Goal: Task Accomplishment & Management: Use online tool/utility

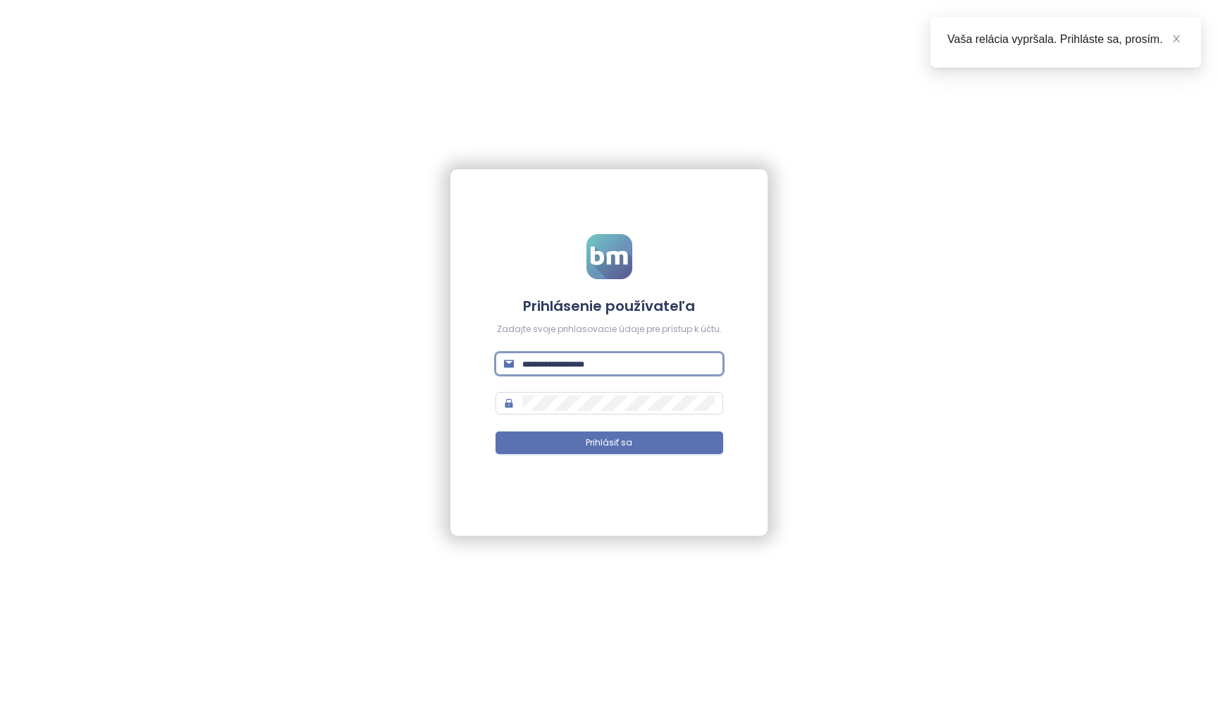
type input "**********"
click at [609, 443] on button "Prihlásiť sa" at bounding box center [609, 442] width 228 height 23
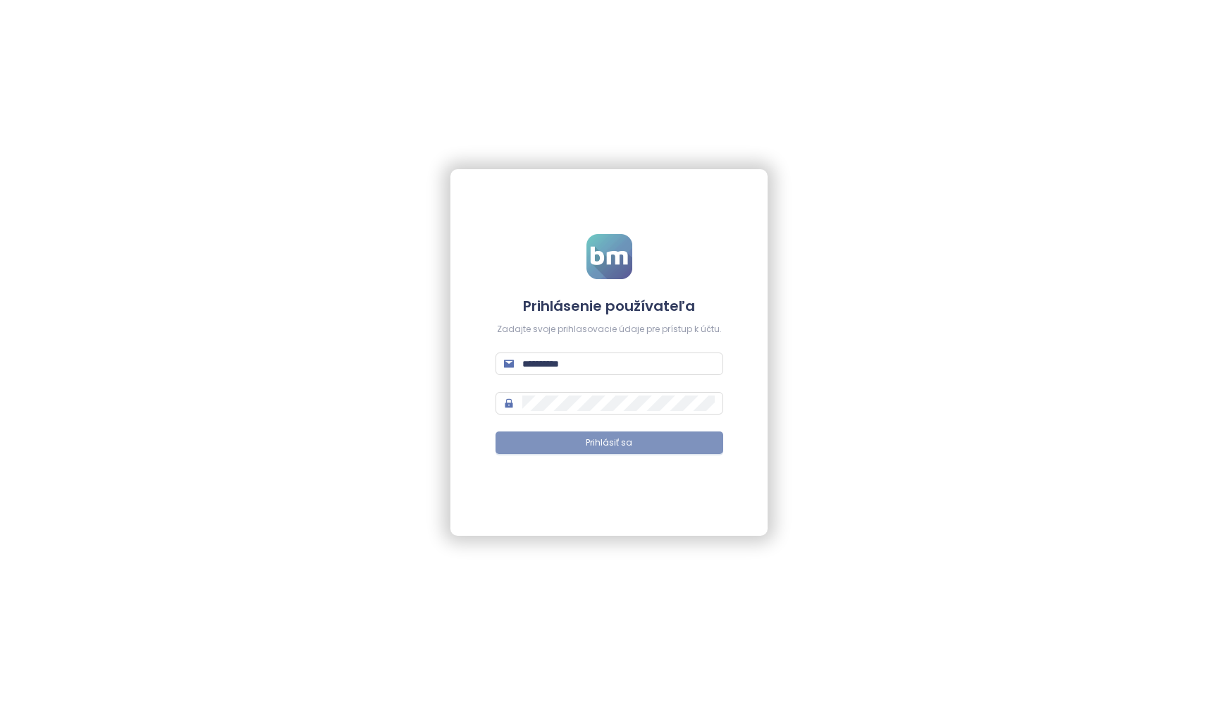
click at [641, 447] on button "Prihlásiť sa" at bounding box center [609, 442] width 228 height 23
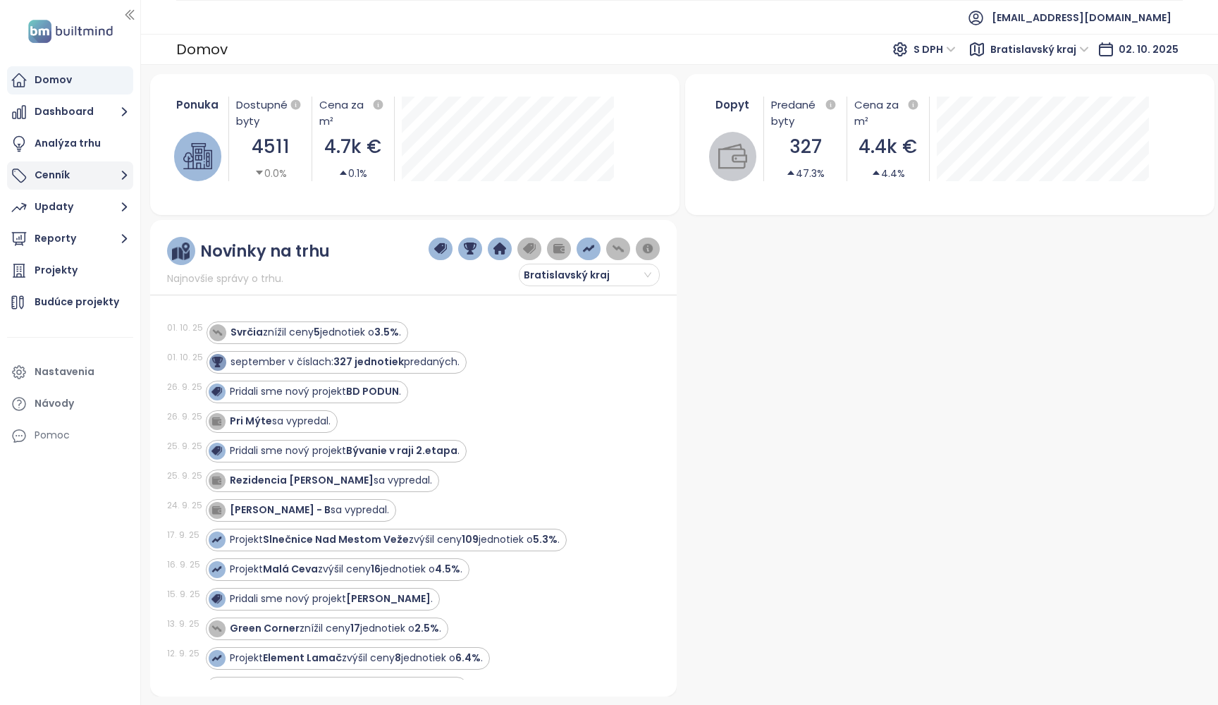
click at [124, 183] on icon "button" at bounding box center [125, 175] width 18 height 18
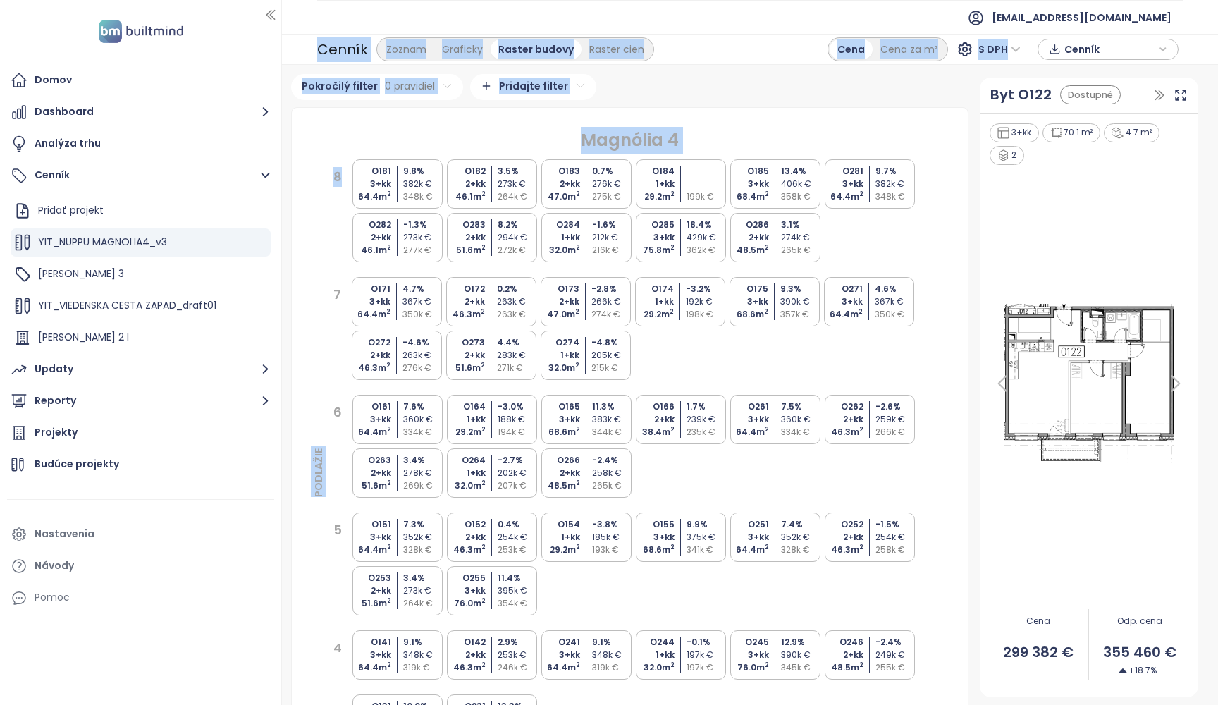
drag, startPoint x: 137, startPoint y: 214, endPoint x: 295, endPoint y: 216, distance: 157.9
click at [295, 216] on section "Domov Dashboard Analýza trhu Cenník Pridať projekt YIT_NUPPU MAGNOLIA4_v3 [PERS…" at bounding box center [609, 352] width 1218 height 705
click at [248, 345] on div "[PERSON_NAME] 2 I" at bounding box center [141, 337] width 260 height 28
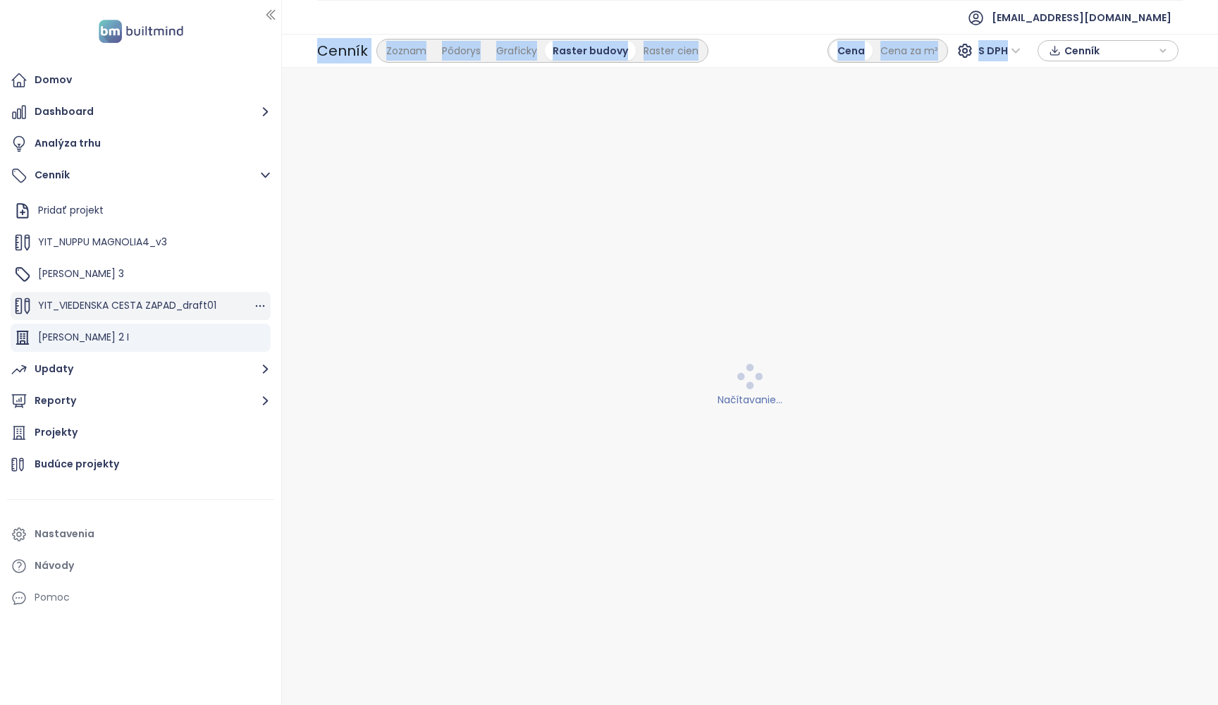
click at [245, 295] on div "YIT_VIEDENSKA CESTA ZAPAD_draft01" at bounding box center [141, 306] width 260 height 28
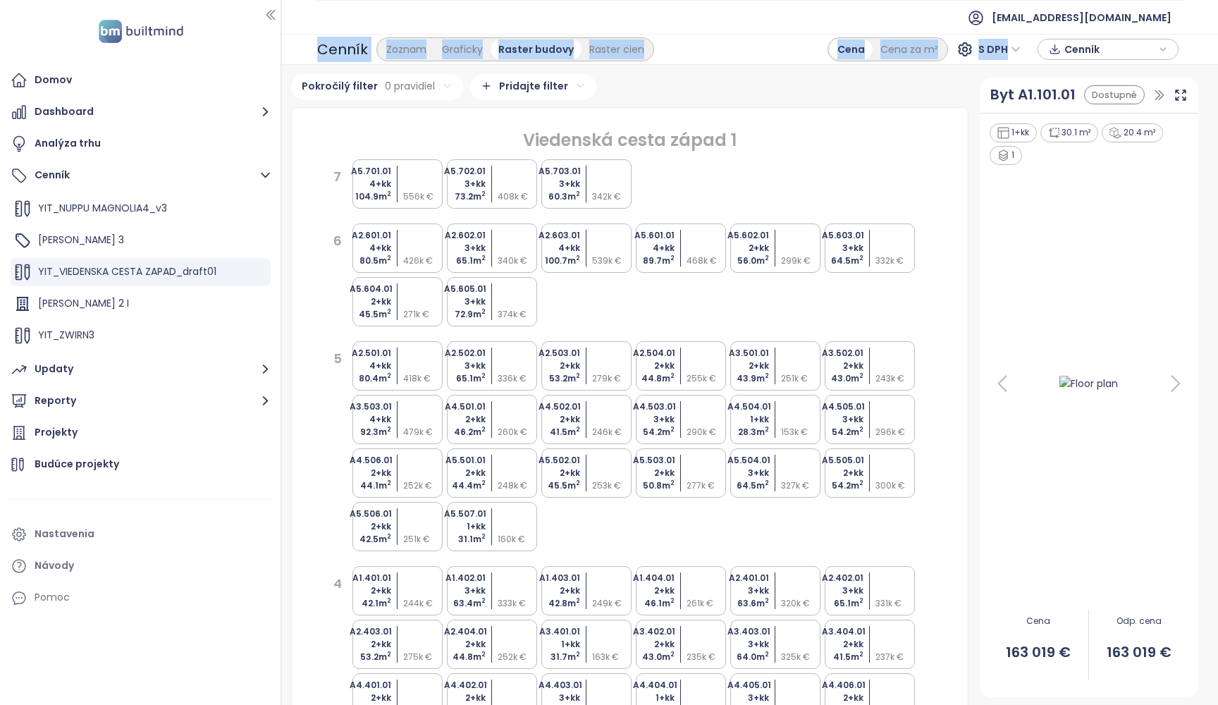
scroll to position [33, 0]
click at [264, 271] on icon "button" at bounding box center [260, 273] width 14 height 14
click at [317, 227] on button "Upraviť" at bounding box center [318, 225] width 81 height 18
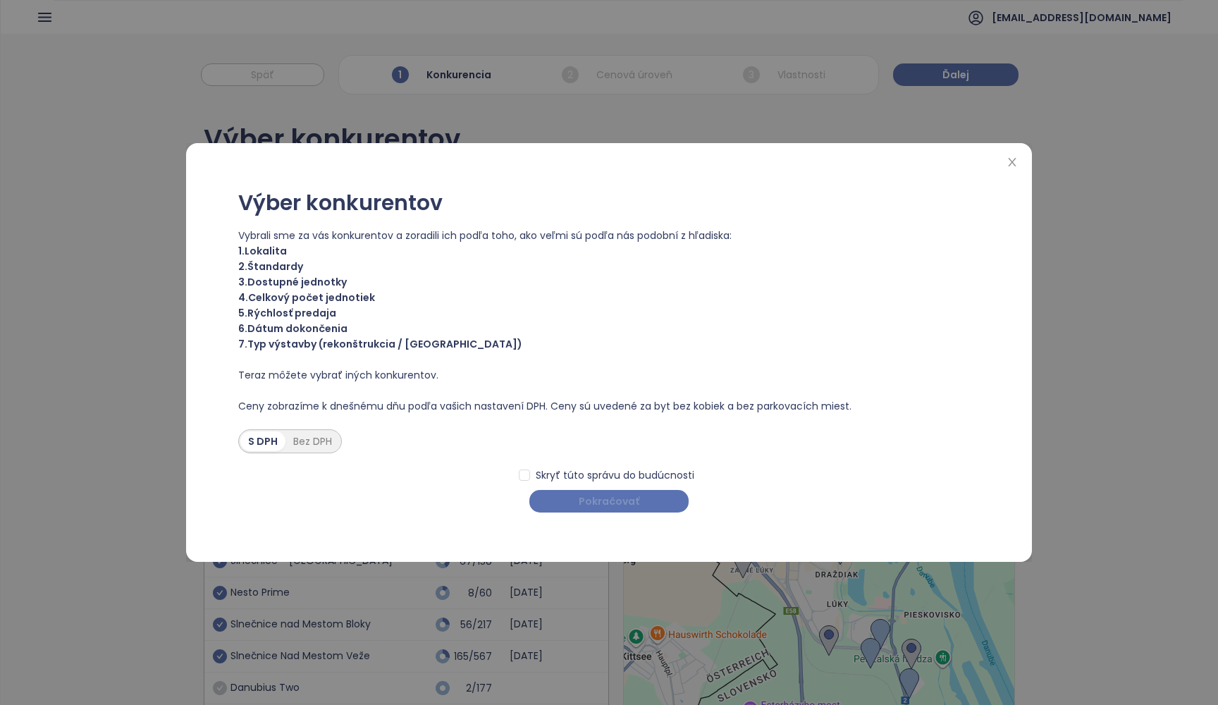
click at [617, 505] on span "Pokračovať" at bounding box center [609, 501] width 61 height 16
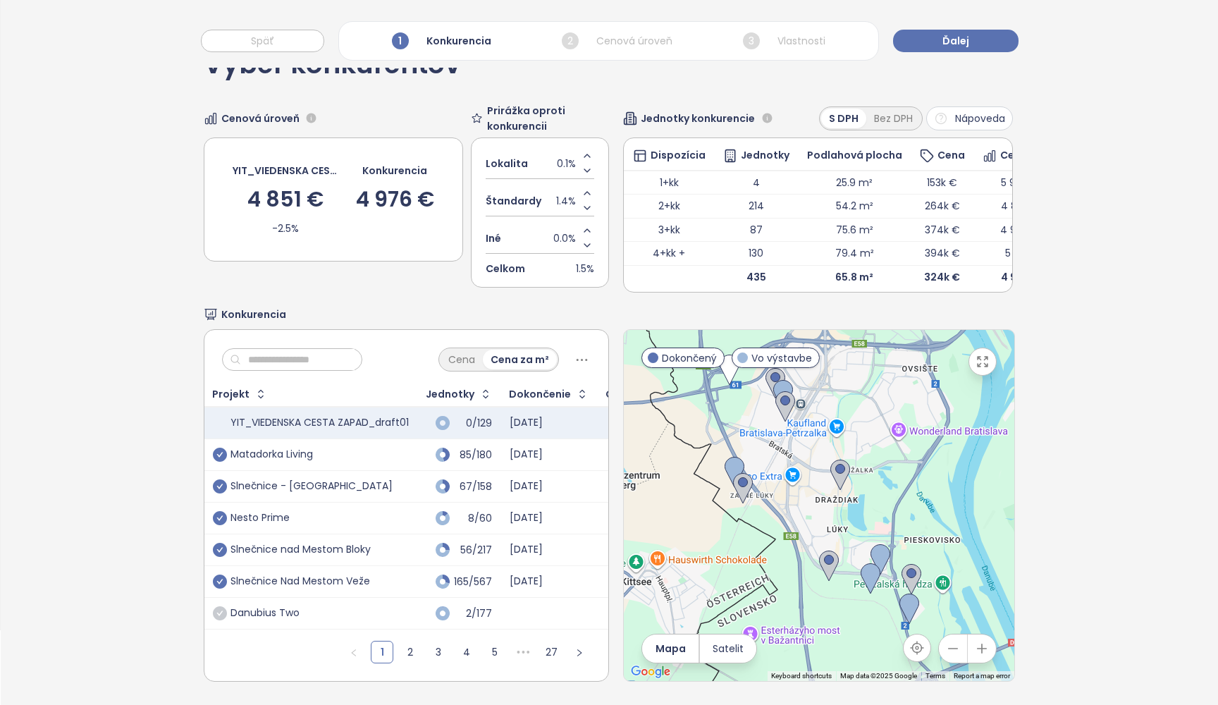
scroll to position [74, 0]
click at [951, 47] on span "Ďalej" at bounding box center [955, 41] width 27 height 16
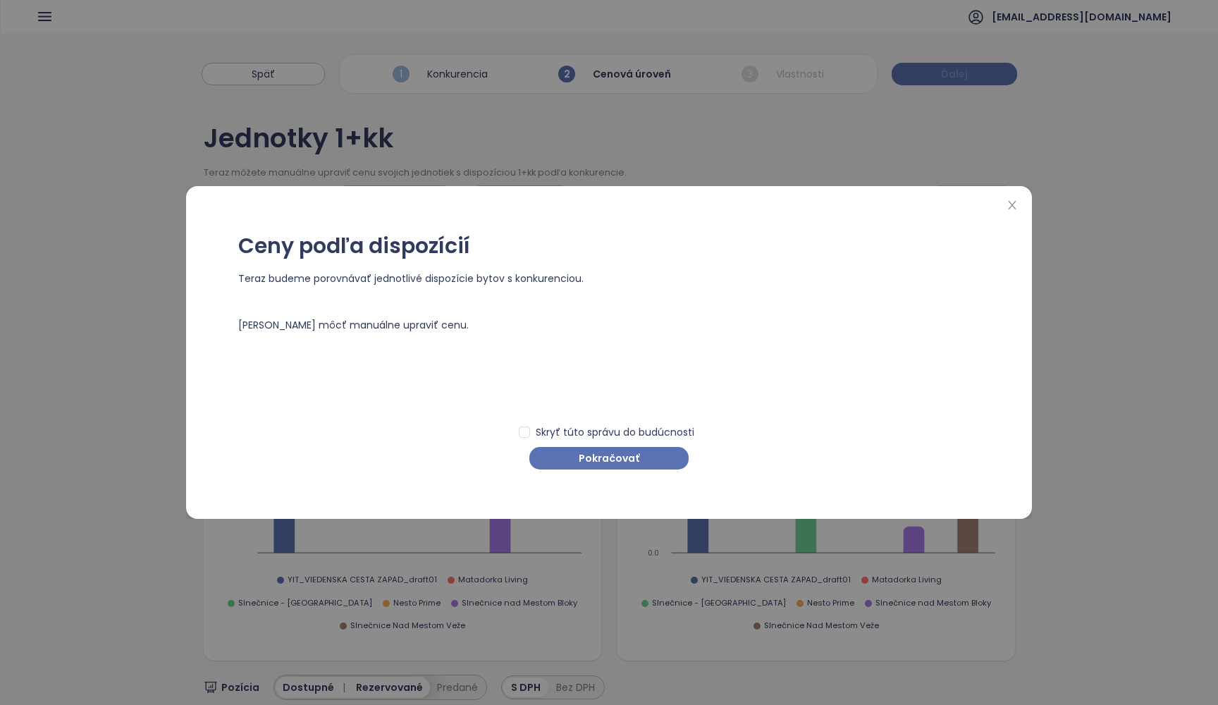
scroll to position [0, 0]
click at [612, 458] on span "Pokračovať" at bounding box center [609, 458] width 61 height 16
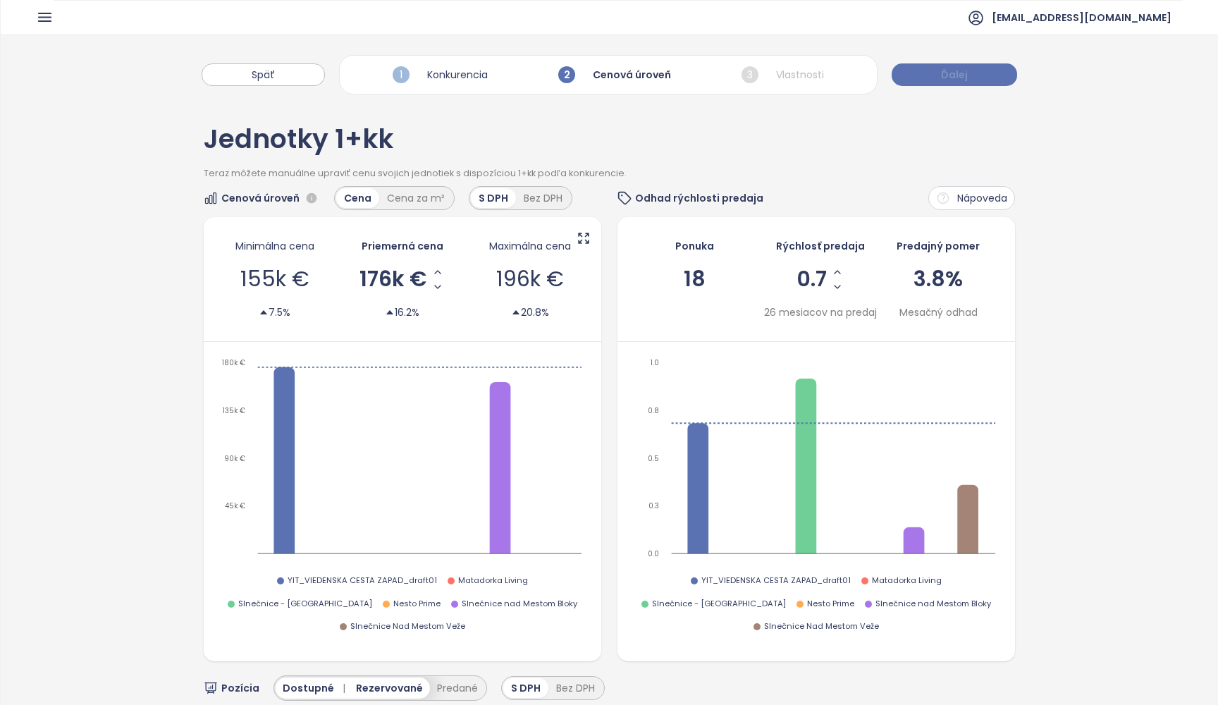
click at [933, 72] on button "Ďalej" at bounding box center [953, 74] width 125 height 23
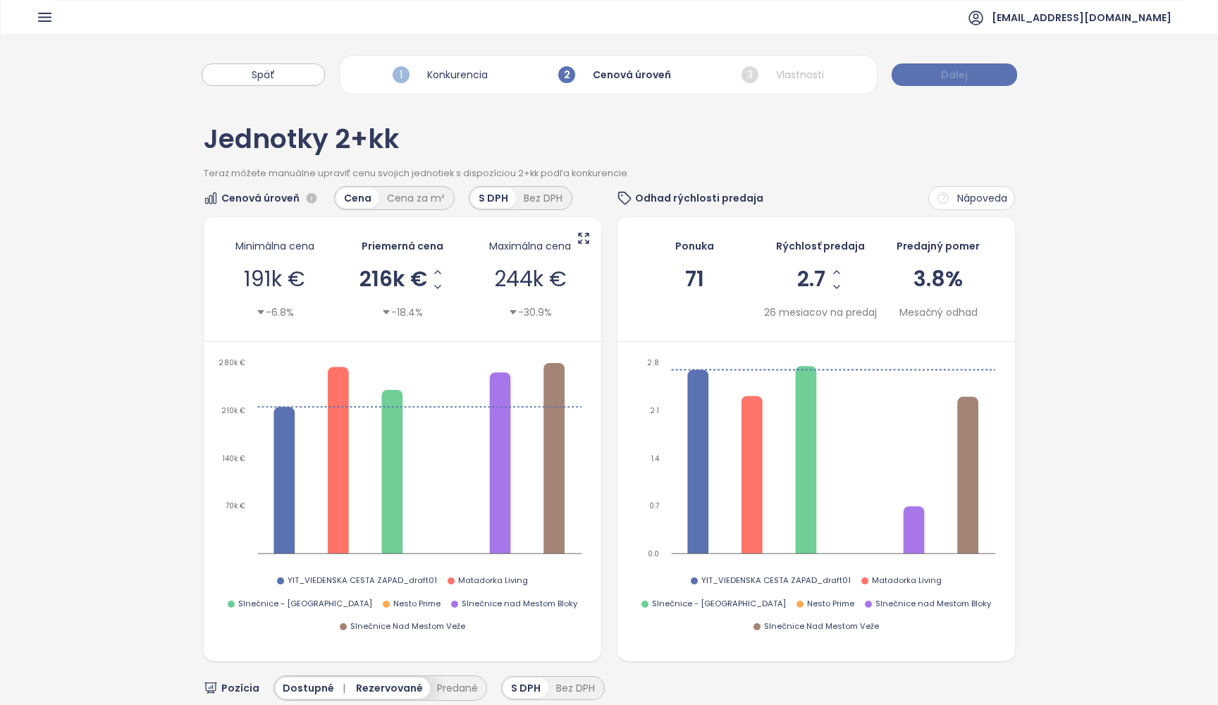
click at [933, 72] on button "Ďalej" at bounding box center [953, 74] width 125 height 23
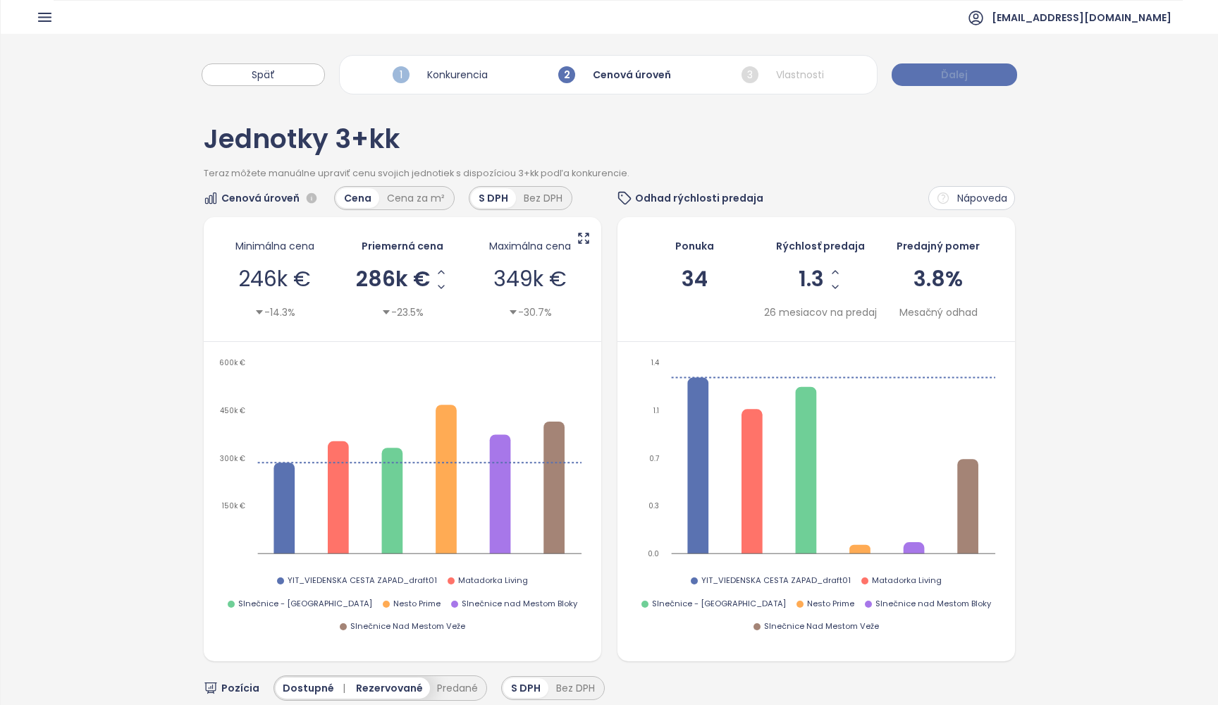
click at [933, 72] on button "Ďalej" at bounding box center [953, 74] width 125 height 23
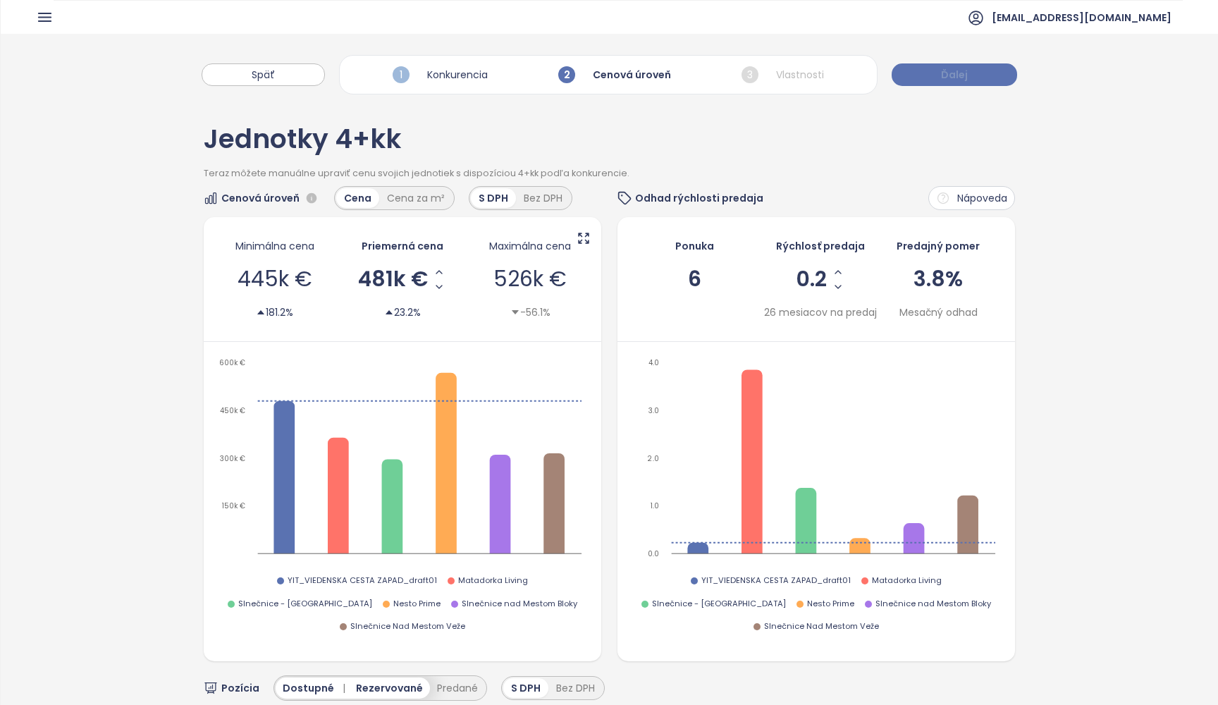
click at [933, 72] on button "Ďalej" at bounding box center [953, 74] width 125 height 23
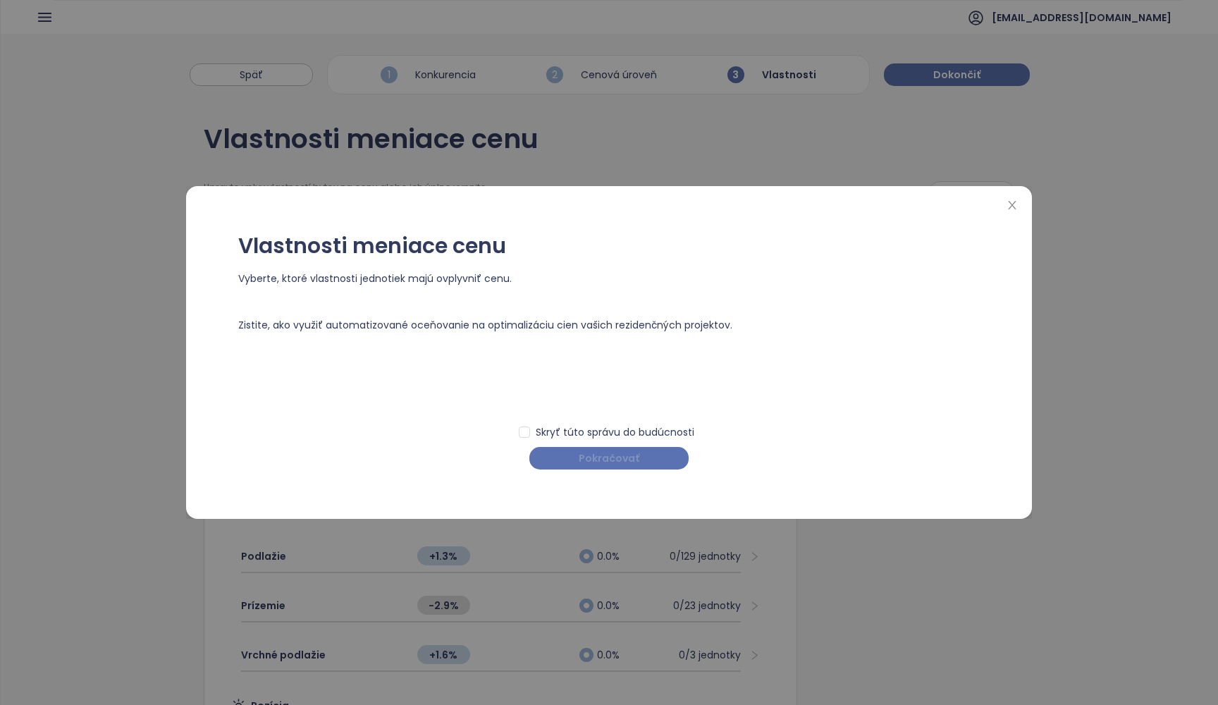
click at [642, 453] on button "Pokračovať" at bounding box center [608, 458] width 159 height 23
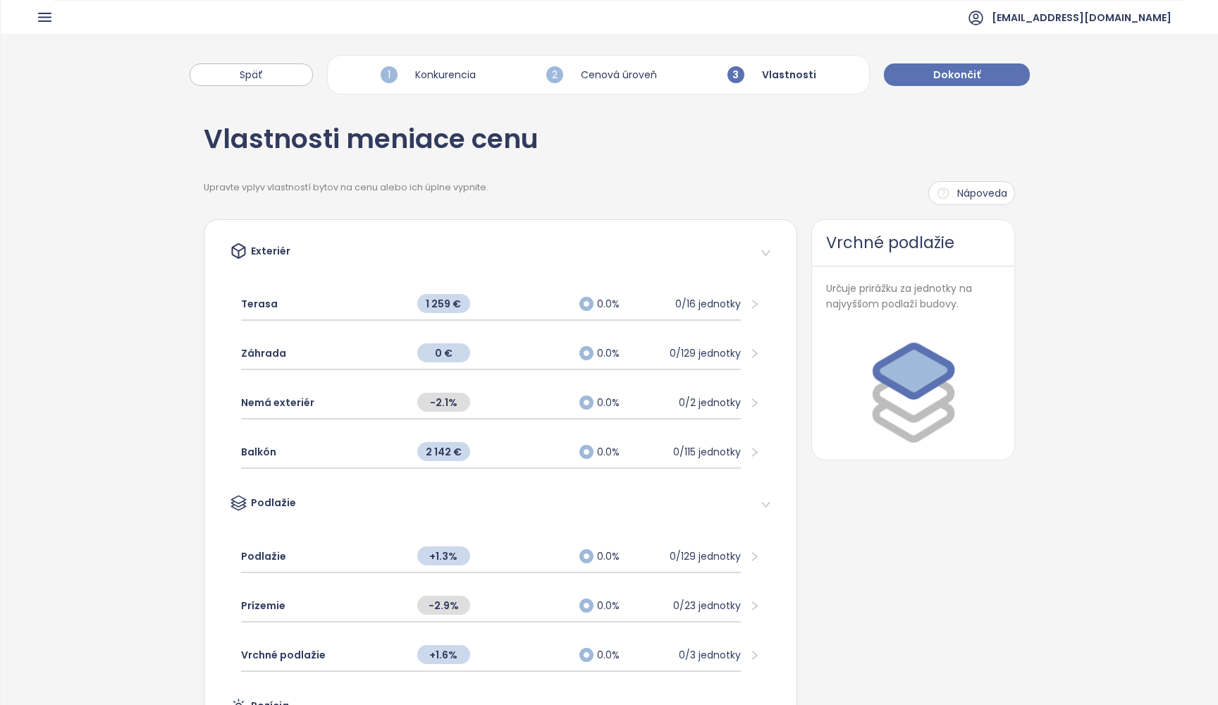
click at [797, 81] on div "3 Vlastnosti" at bounding box center [772, 75] width 96 height 24
click at [307, 460] on div "Balkón" at bounding box center [322, 451] width 162 height 31
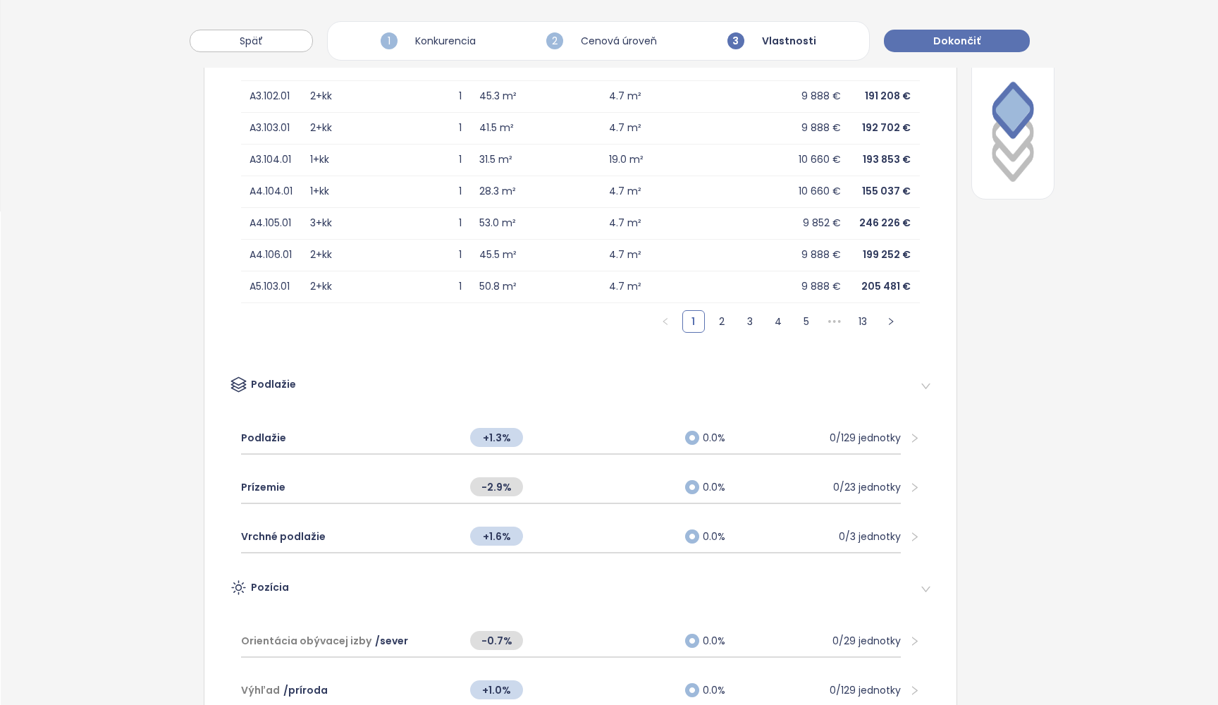
scroll to position [499, 0]
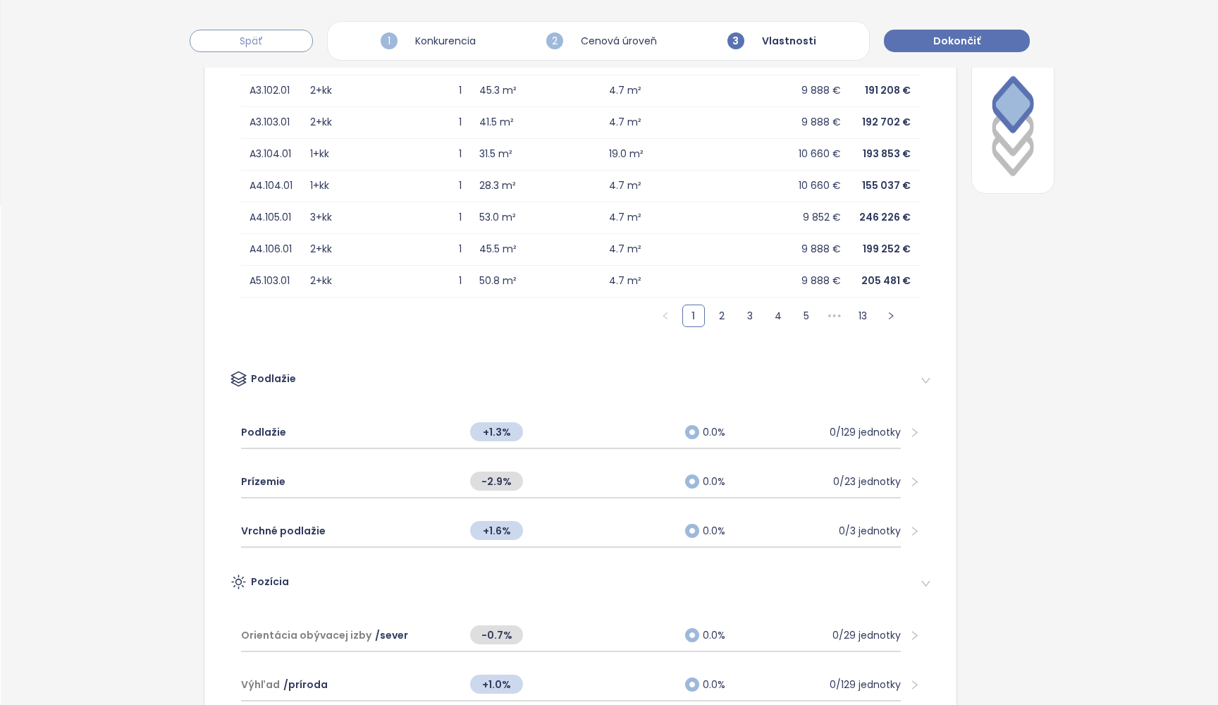
click at [229, 39] on button "Späť" at bounding box center [251, 41] width 123 height 23
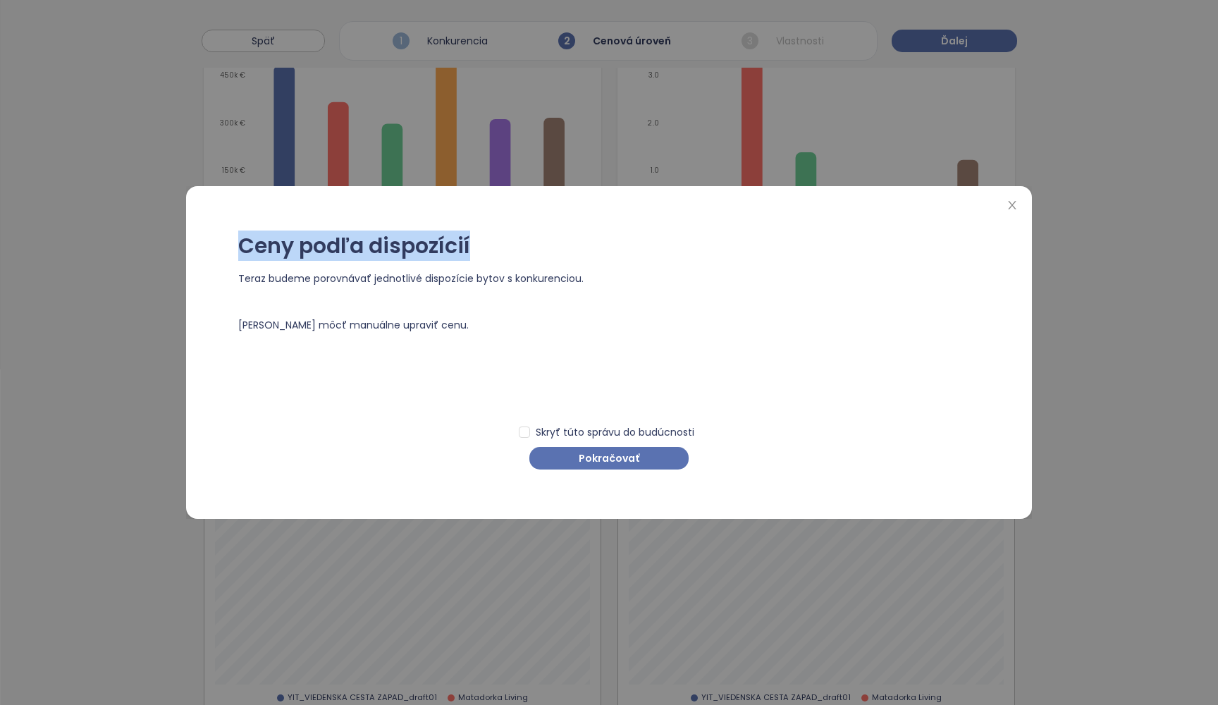
drag, startPoint x: 252, startPoint y: 39, endPoint x: 564, endPoint y: 257, distance: 380.6
click at [560, 254] on div "Ceny podľa dispozícií Teraz budeme porovnávať jednotlivé dispozície bytov s kon…" at bounding box center [609, 352] width 1218 height 705
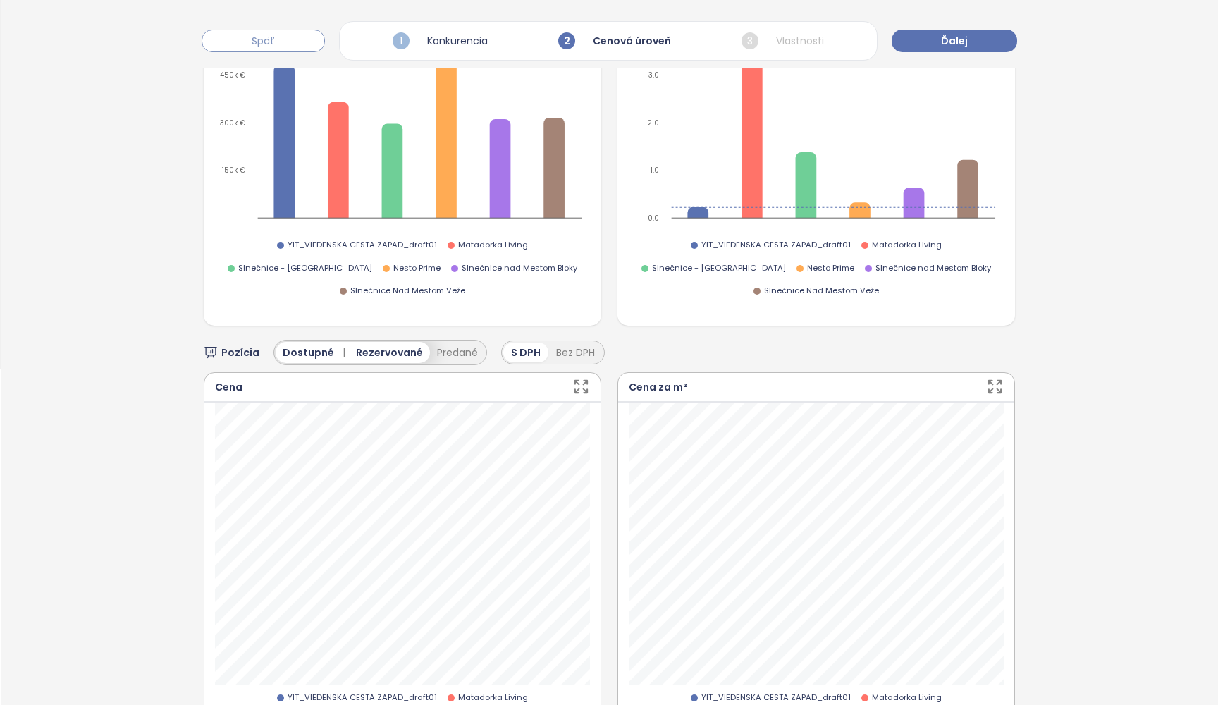
click at [245, 39] on button "Späť" at bounding box center [263, 41] width 123 height 23
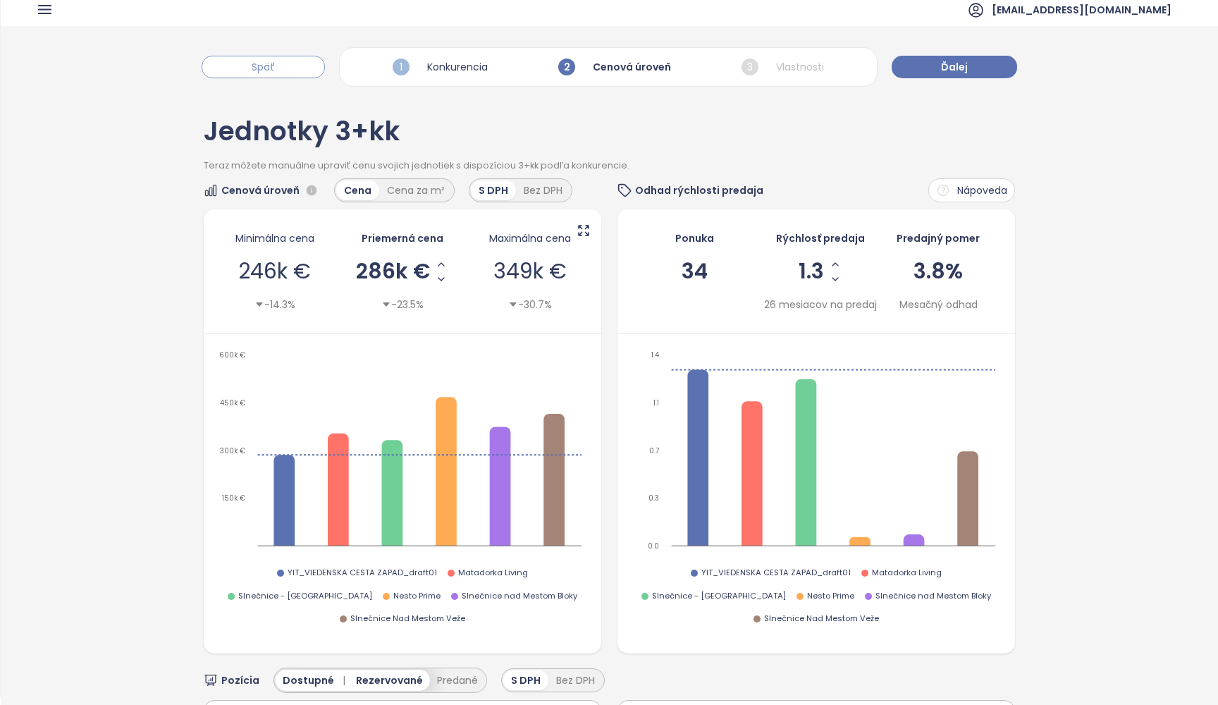
scroll to position [0, 0]
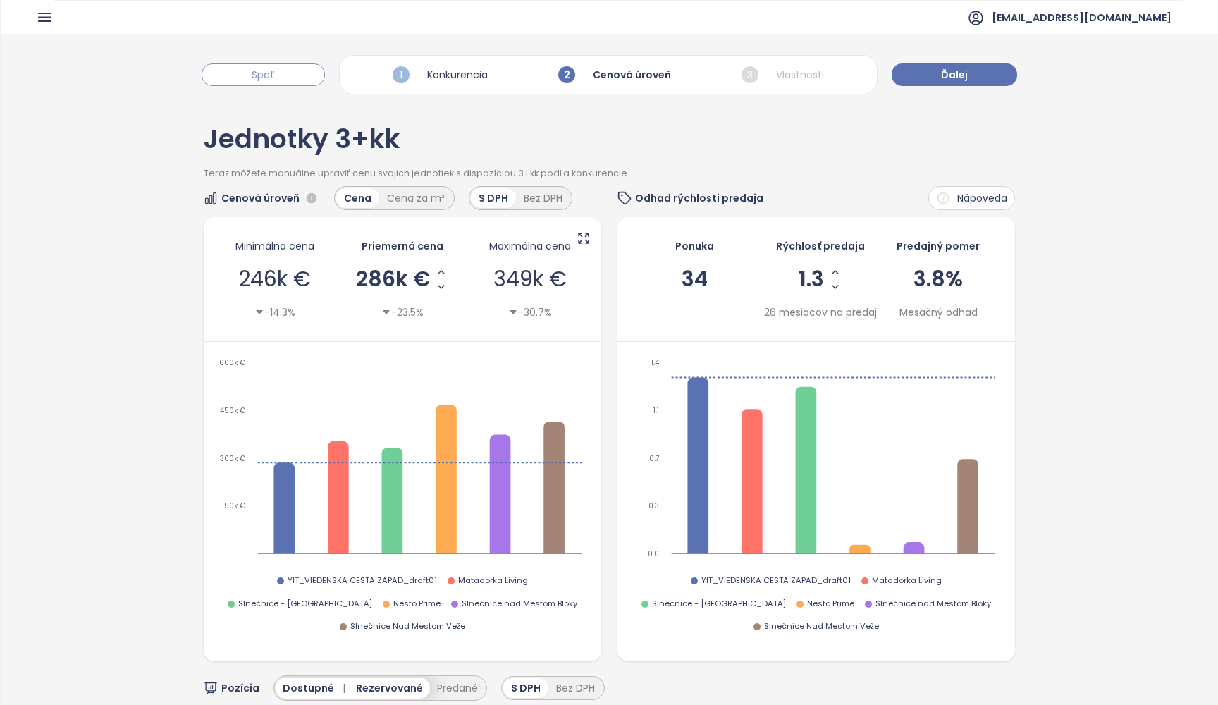
click at [257, 63] on button "Späť" at bounding box center [263, 74] width 123 height 23
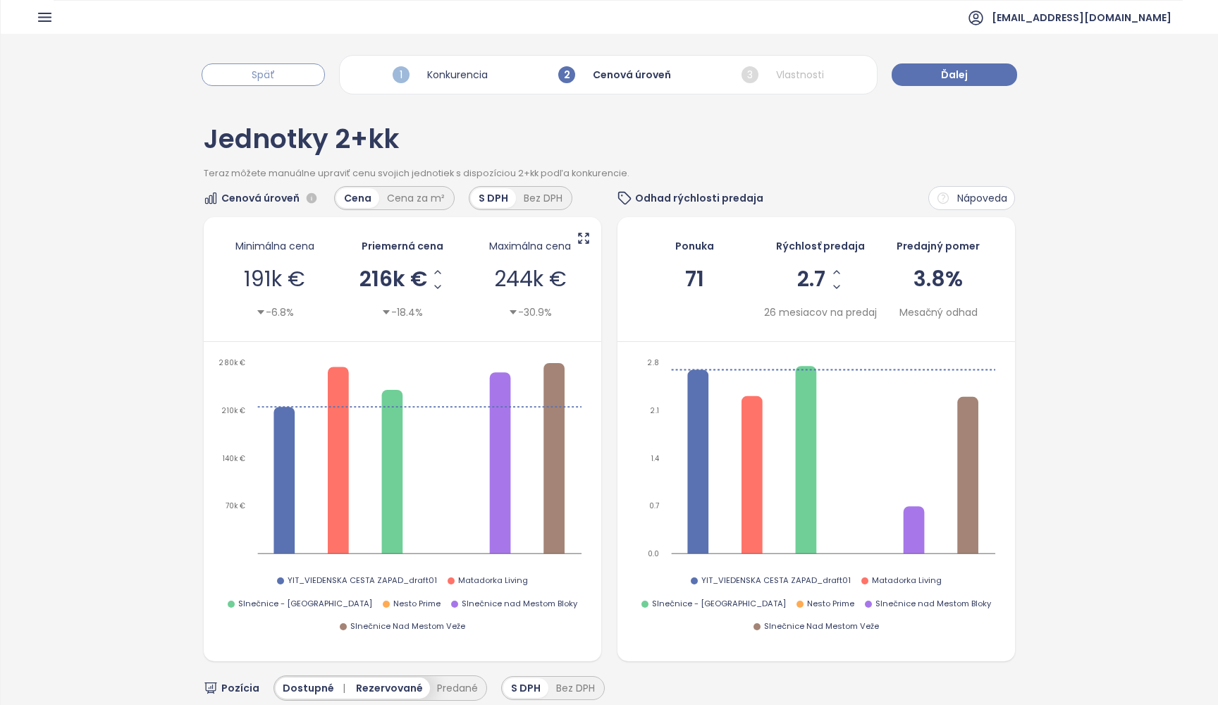
click at [257, 63] on button "Späť" at bounding box center [263, 74] width 123 height 23
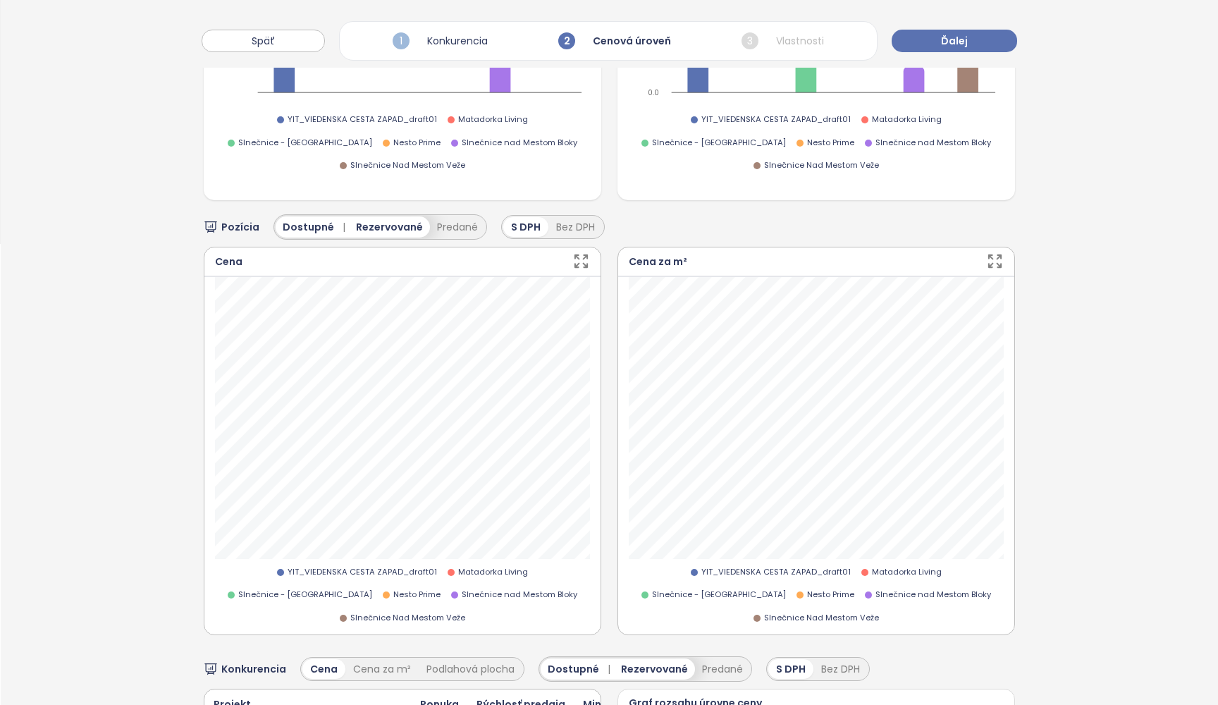
scroll to position [464, 0]
click at [447, 214] on button "Predané" at bounding box center [457, 224] width 55 height 21
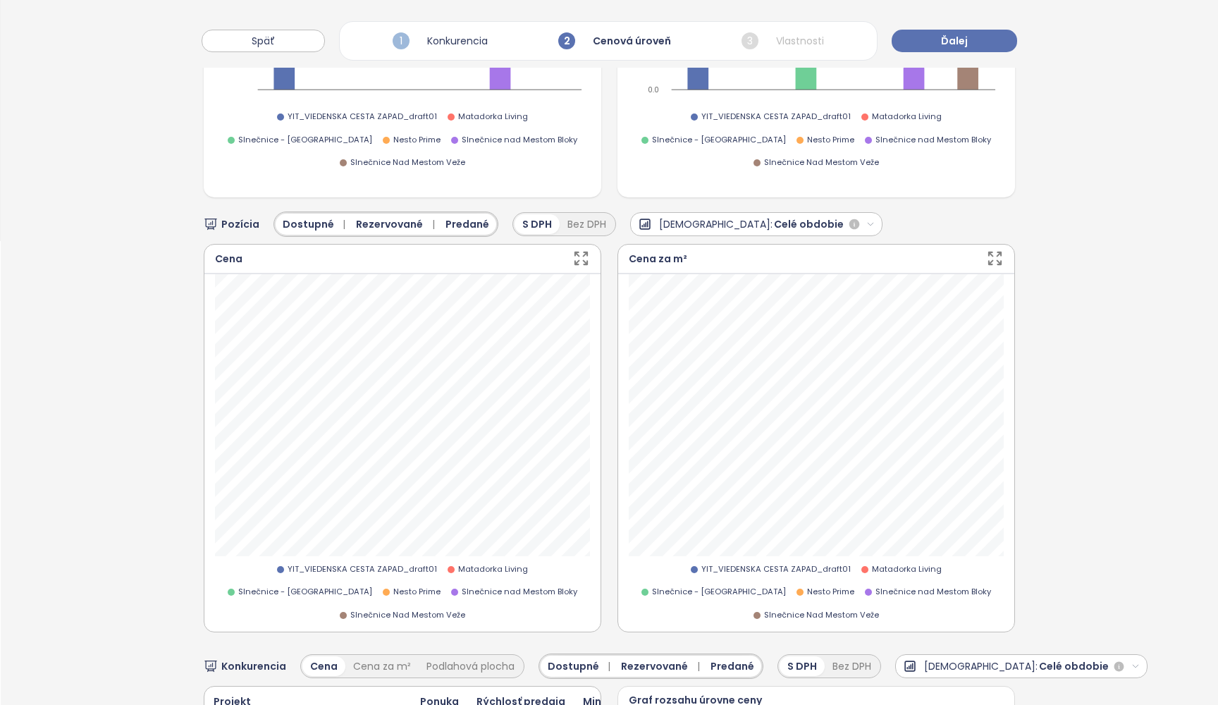
click at [868, 223] on icon "button" at bounding box center [871, 224] width 6 height 3
click at [745, 252] on div "6 mesiacov" at bounding box center [715, 260] width 168 height 16
click at [745, 245] on div "Cena za m²" at bounding box center [816, 260] width 396 height 30
click at [741, 216] on div "Pozícia Dostupné | Rezervované | Predané S DPH Bez DPH Predaj: 6 mesiacov Cena …" at bounding box center [609, 516] width 811 height 638
click at [856, 220] on icon "button" at bounding box center [860, 224] width 9 height 9
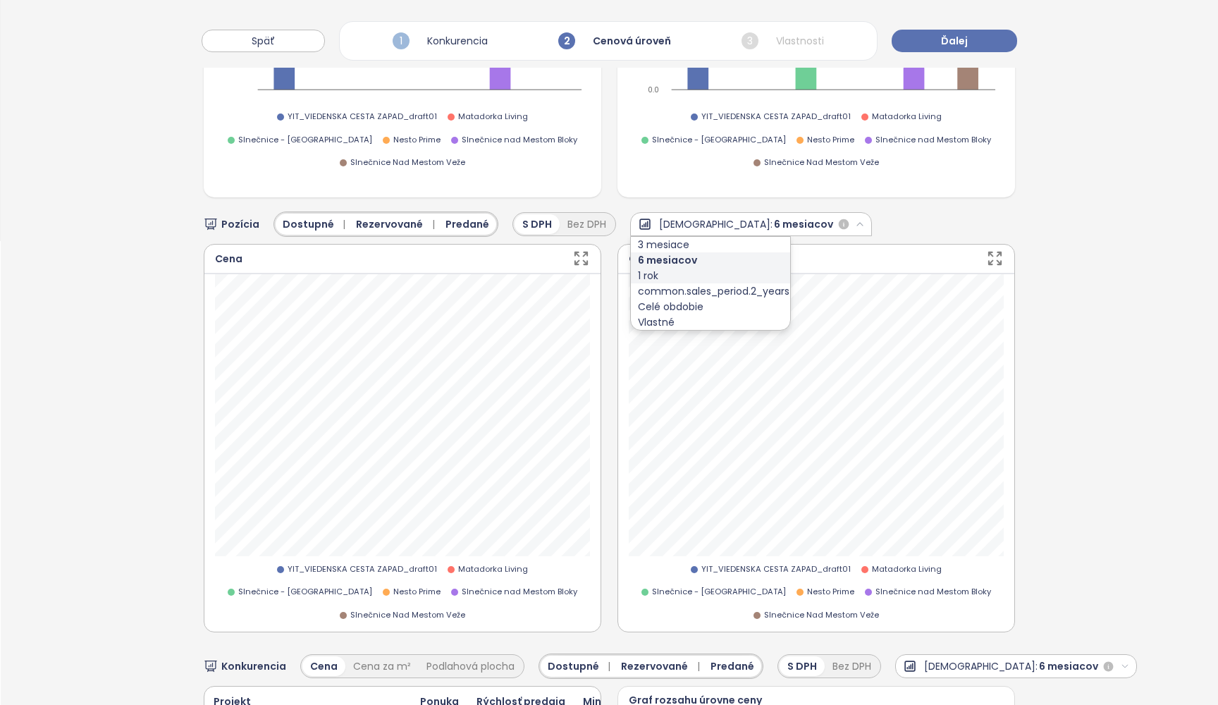
click at [672, 268] on div "1 rok" at bounding box center [710, 276] width 159 height 16
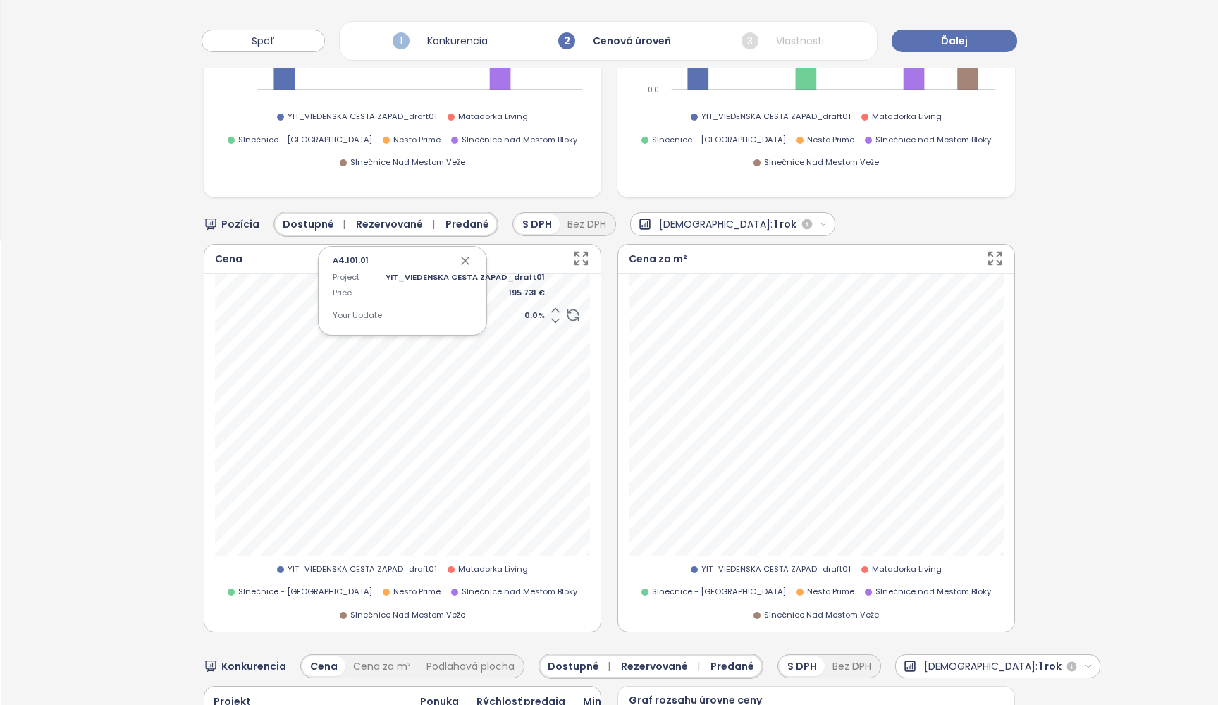
click at [532, 309] on span "0.0 %" at bounding box center [464, 315] width 159 height 13
click at [465, 254] on icon "button" at bounding box center [465, 261] width 14 height 14
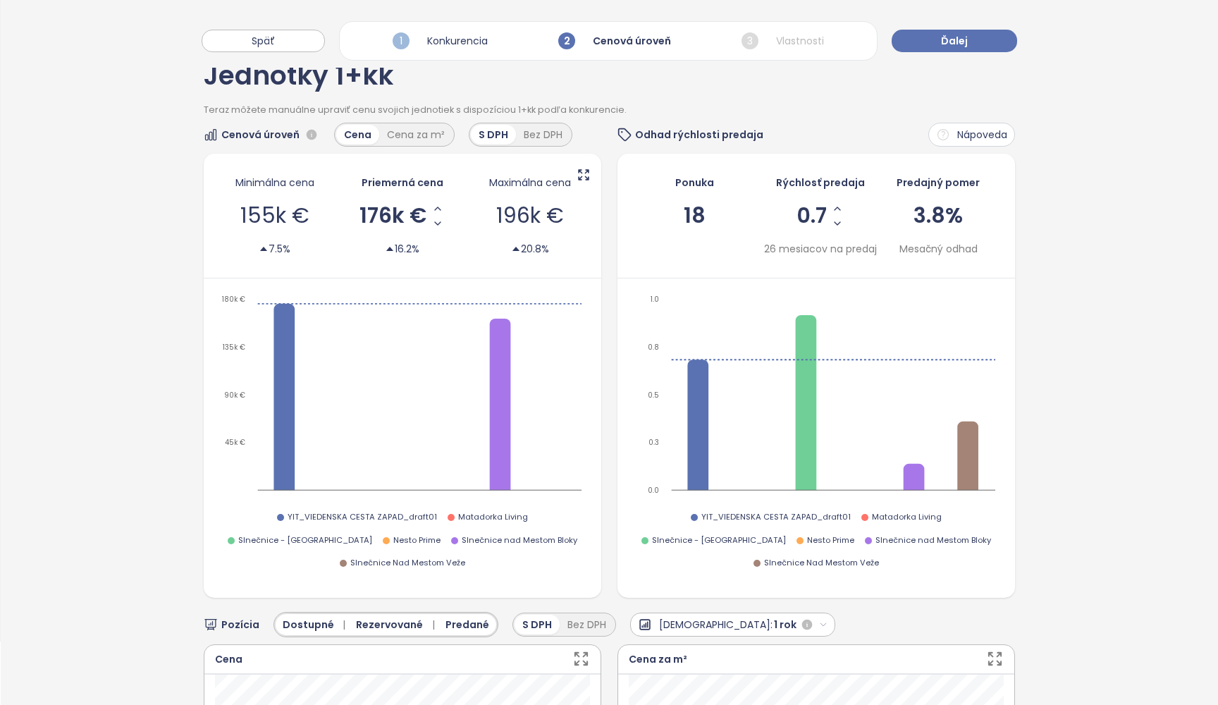
scroll to position [56, 0]
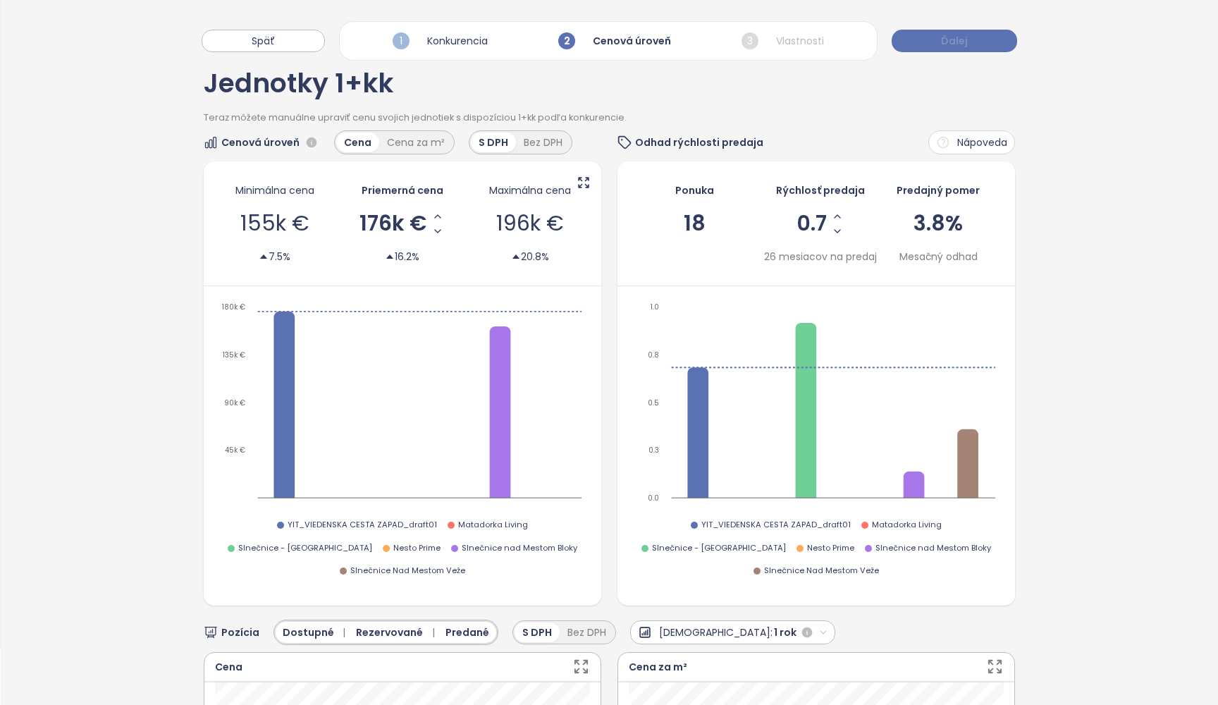
click at [986, 44] on button "Ďalej" at bounding box center [953, 41] width 125 height 23
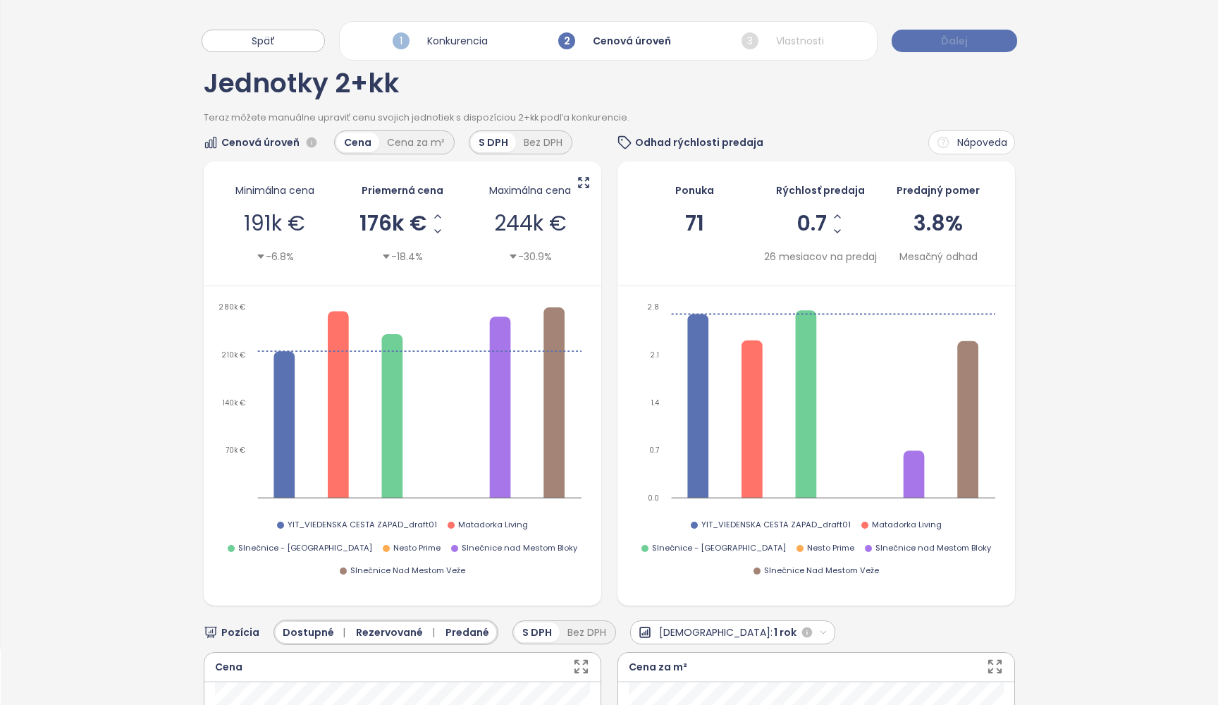
scroll to position [0, 0]
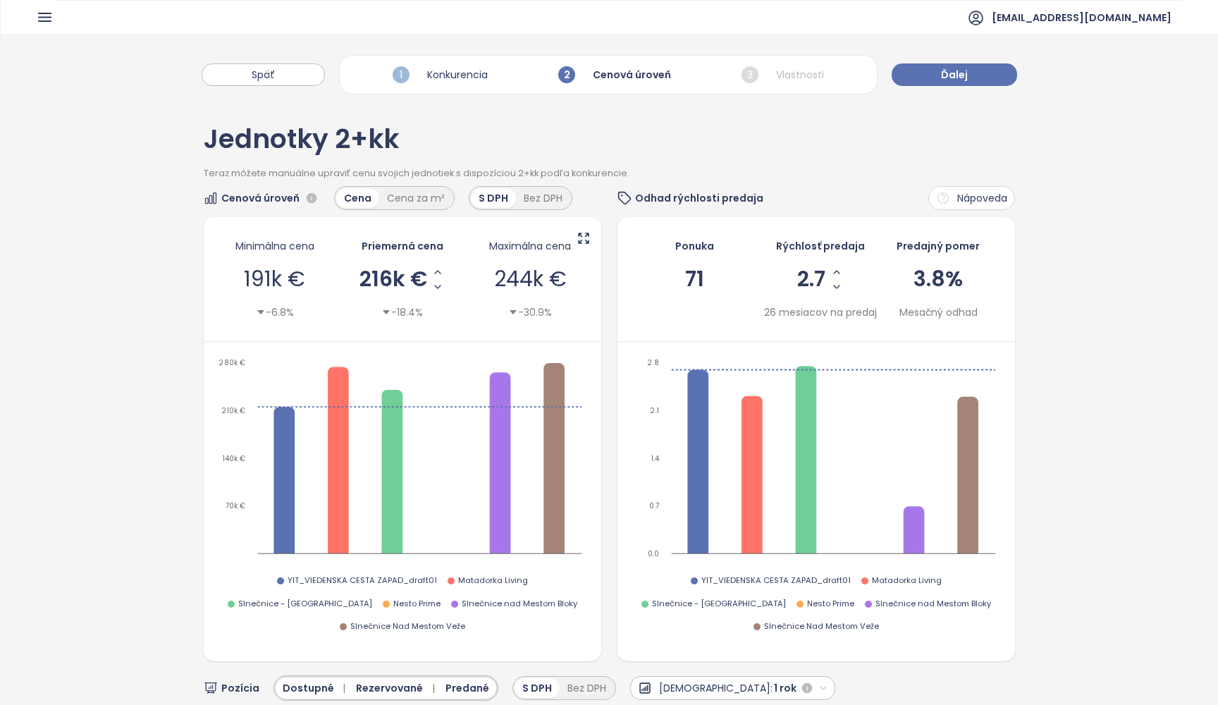
click at [986, 44] on div "Späť 1 Konkurencia 2 Cenová úroveň 3 Vlastnosti Ďalej" at bounding box center [609, 68] width 1217 height 68
click at [969, 75] on button "Ďalej" at bounding box center [953, 74] width 125 height 23
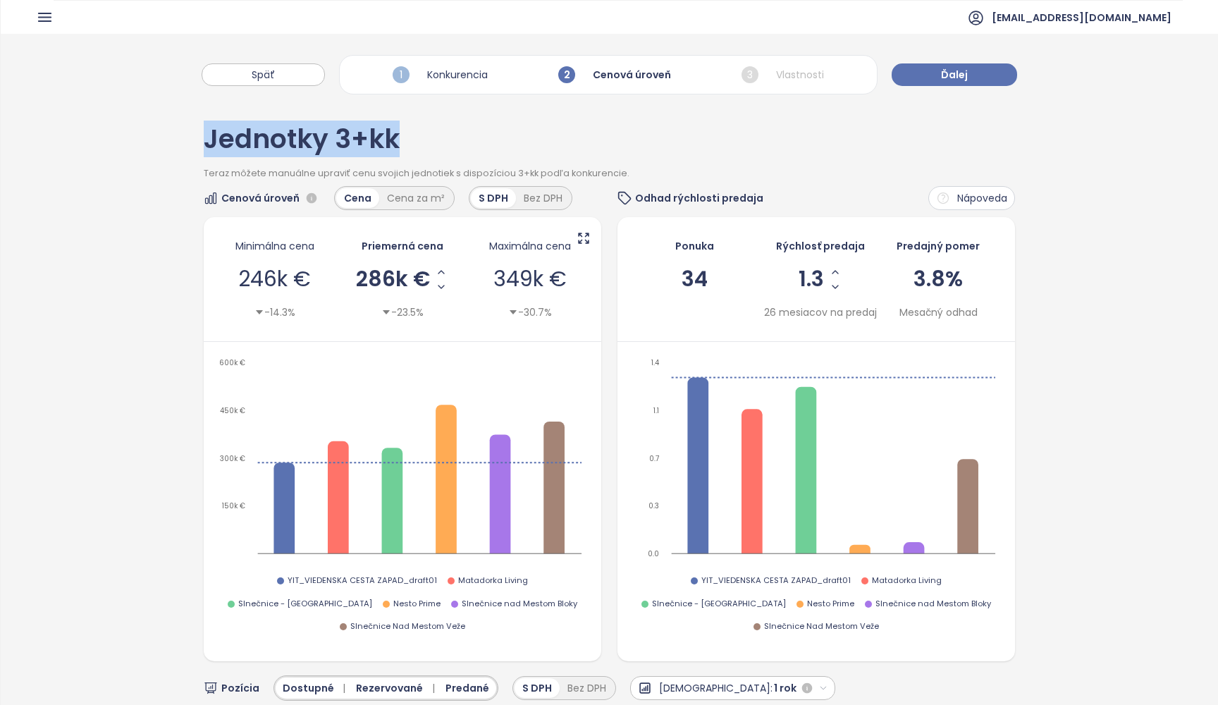
drag, startPoint x: 536, startPoint y: 150, endPoint x: 418, endPoint y: 111, distance: 123.9
click at [282, 71] on button "Späť" at bounding box center [263, 74] width 123 height 23
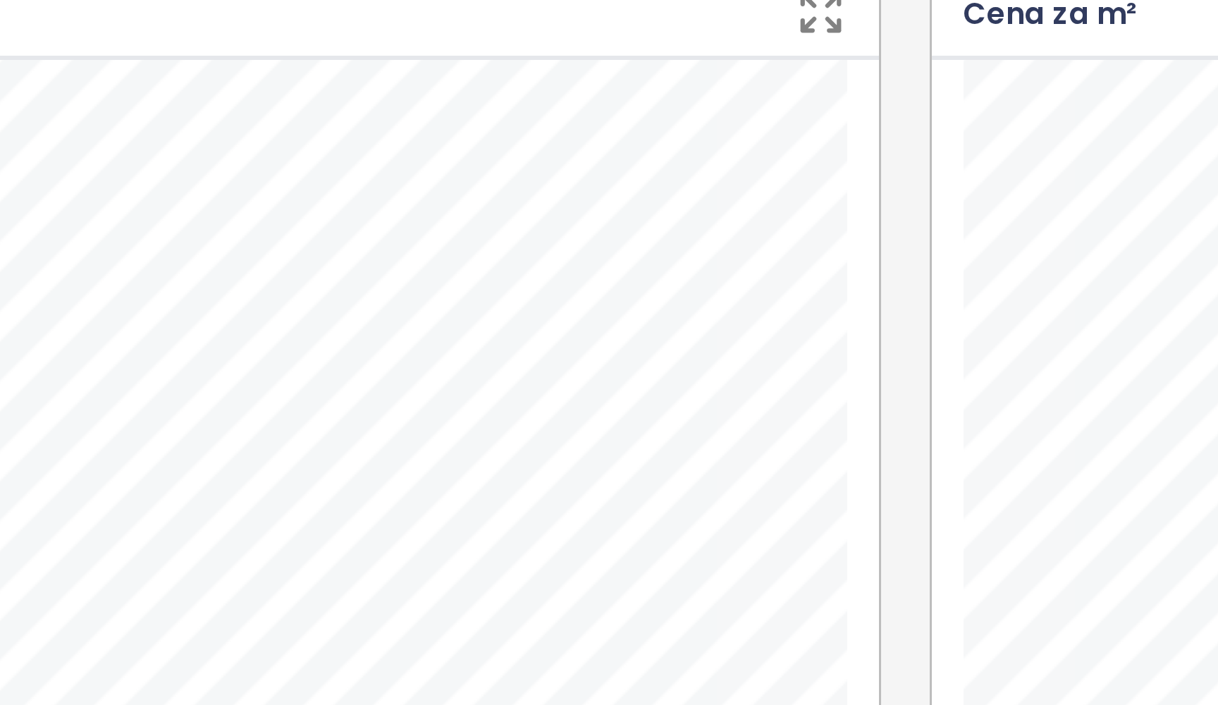
scroll to position [454, 0]
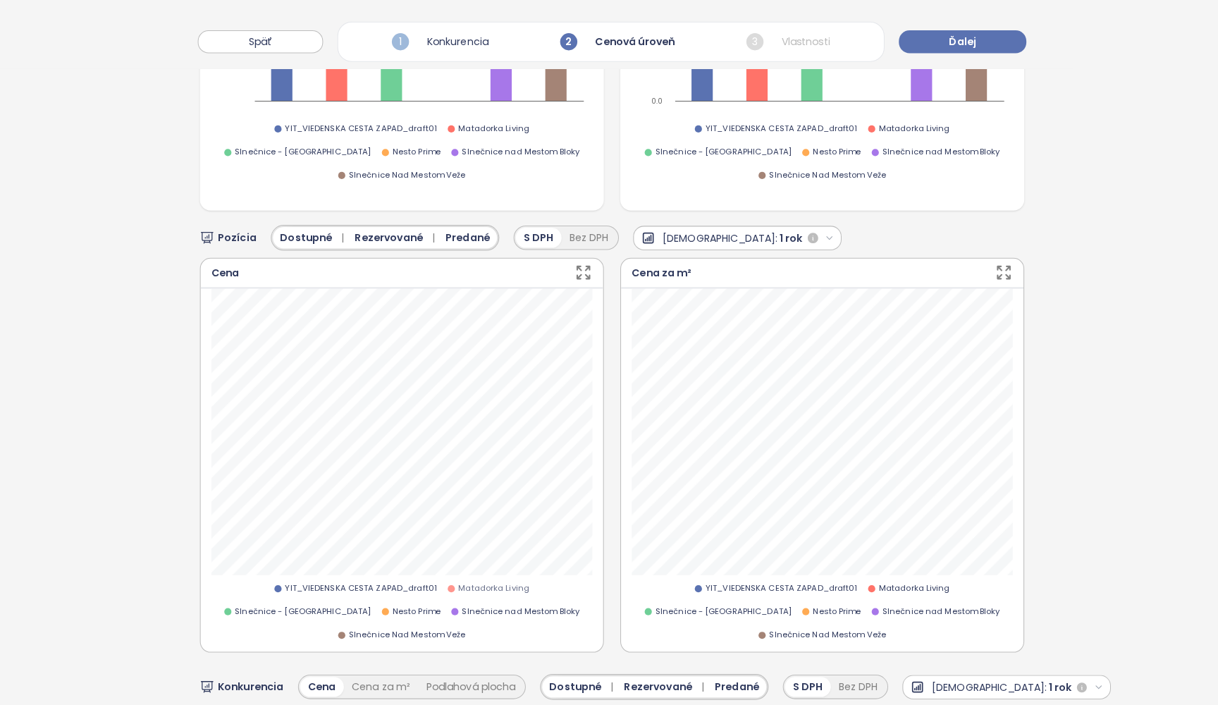
click at [458, 573] on span "Matadorka Living" at bounding box center [493, 579] width 70 height 13
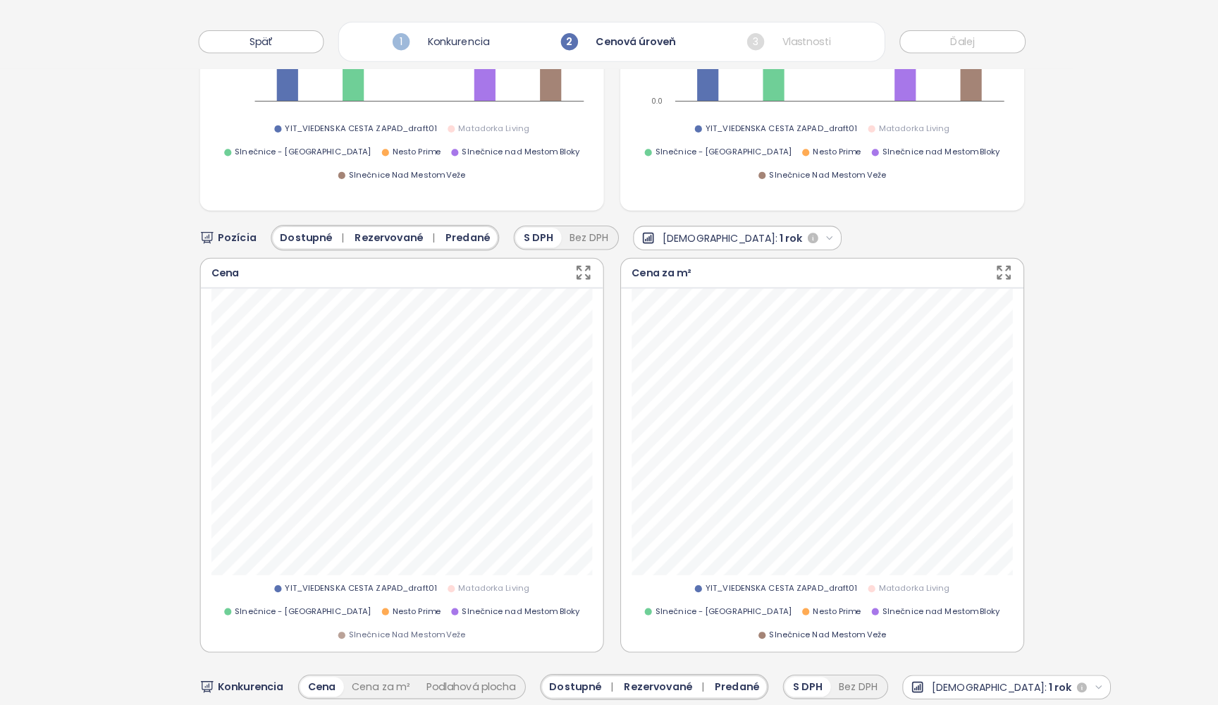
click at [465, 619] on span "Slnečnice Nad Mestom Veže" at bounding box center [407, 625] width 115 height 13
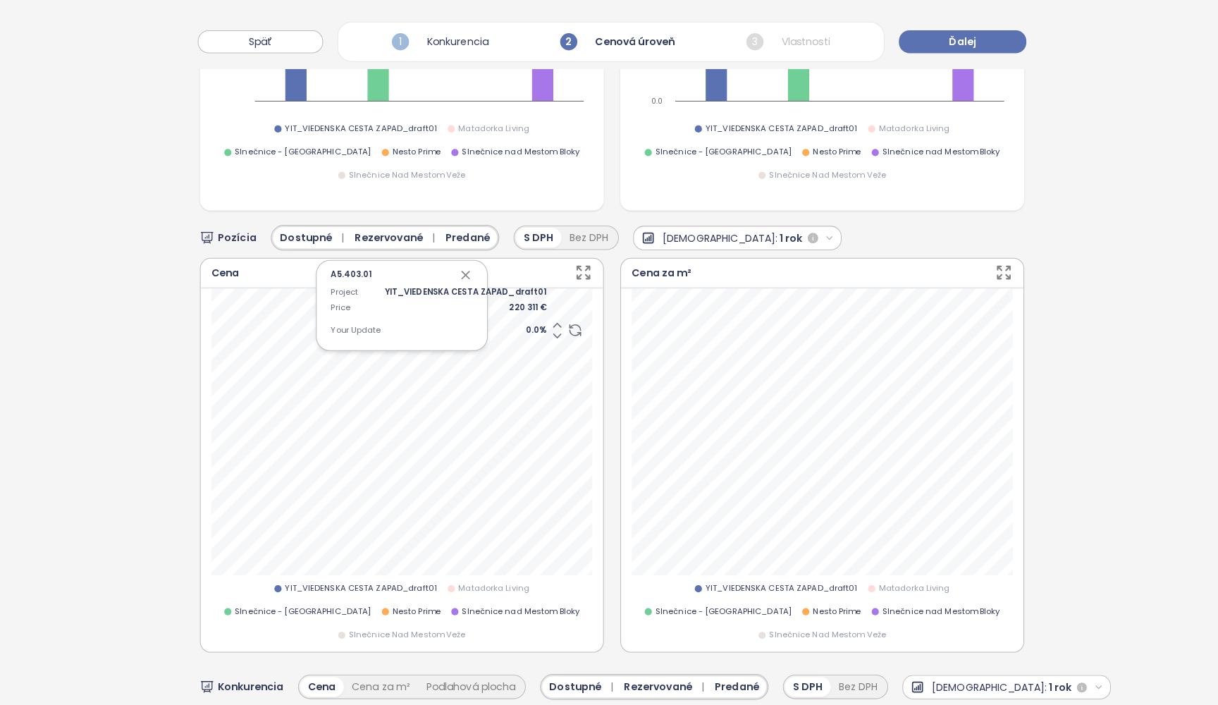
click at [456, 226] on span "Predané" at bounding box center [467, 234] width 44 height 16
click at [456, 223] on button "Predané" at bounding box center [457, 233] width 55 height 21
click at [802, 229] on icon "button" at bounding box center [807, 234] width 10 height 10
click at [681, 309] on div "Celé obdobie" at bounding box center [692, 317] width 123 height 16
click at [462, 267] on icon "button" at bounding box center [465, 270] width 7 height 7
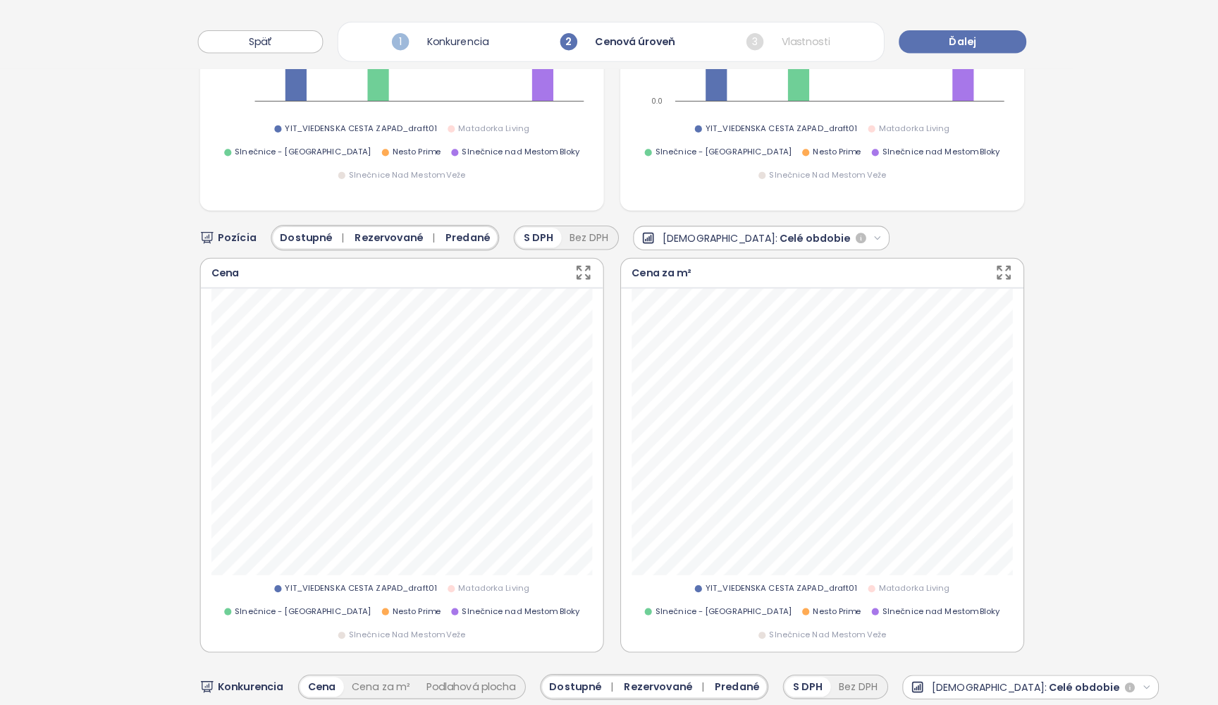
click at [873, 207] on div "Pozícia Dostupné | Rezervované | Predané S DPH Bez DPH Predaj: Celé obdobie Cen…" at bounding box center [609, 538] width 811 height 662
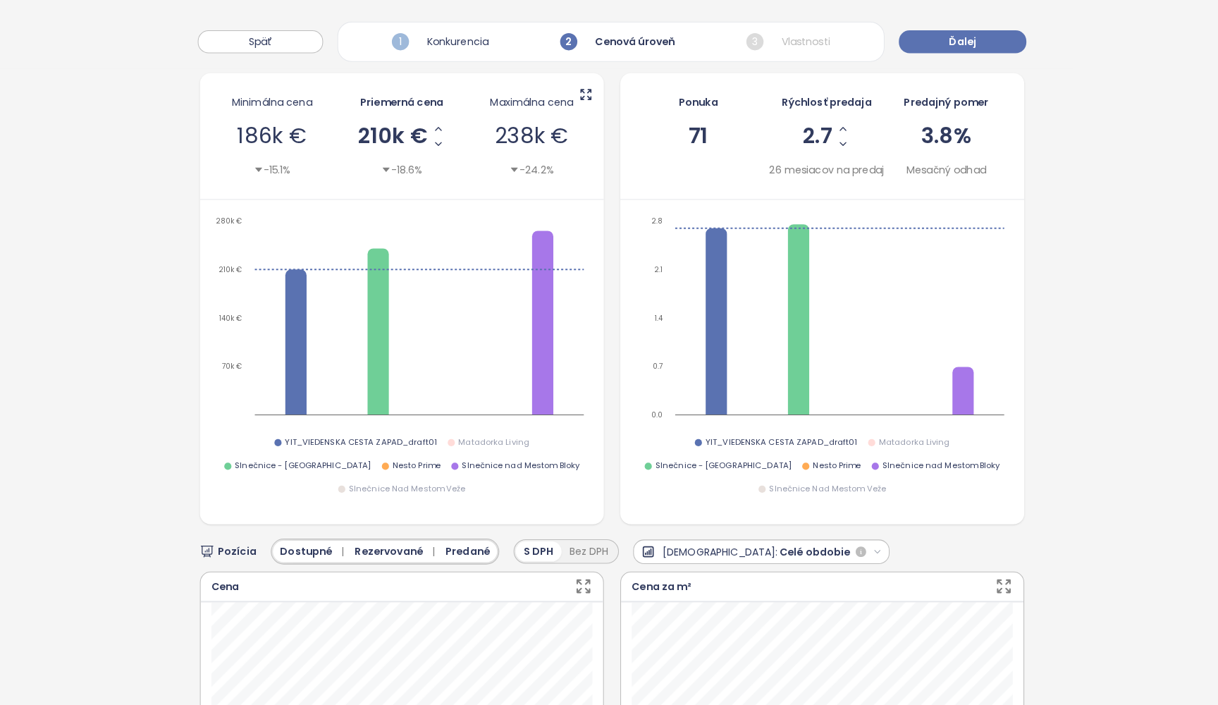
scroll to position [0, 0]
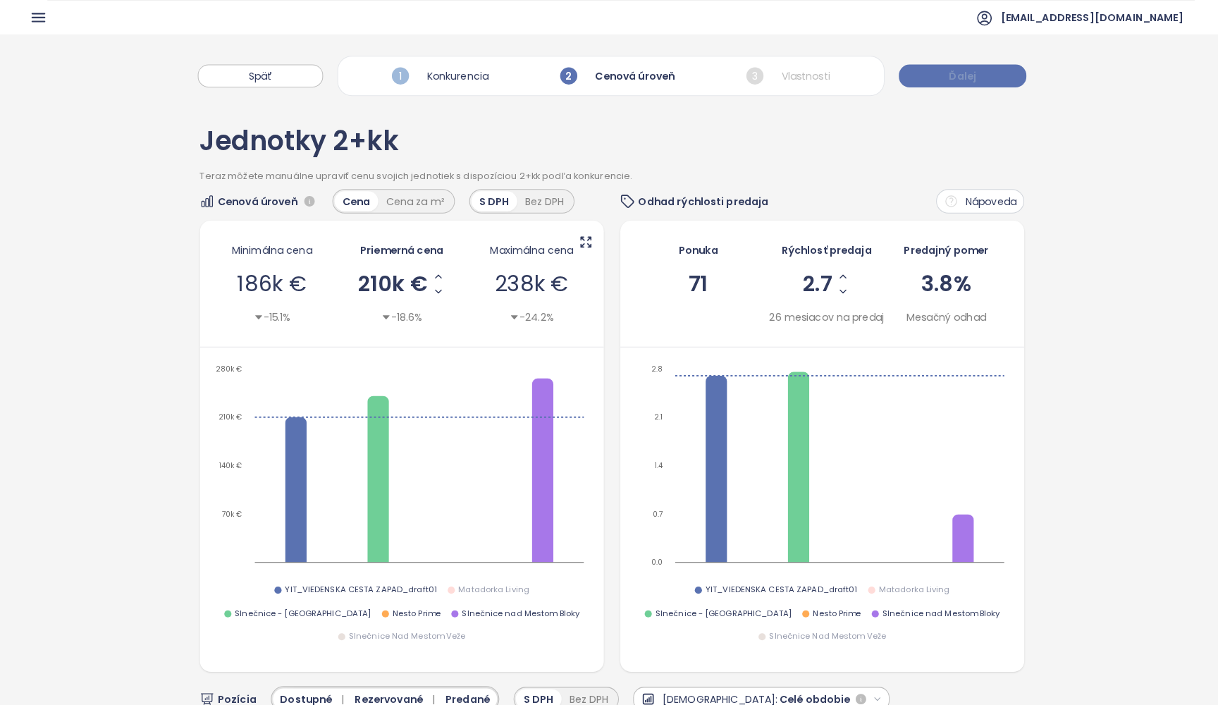
click at [965, 73] on button "Ďalej" at bounding box center [953, 74] width 125 height 23
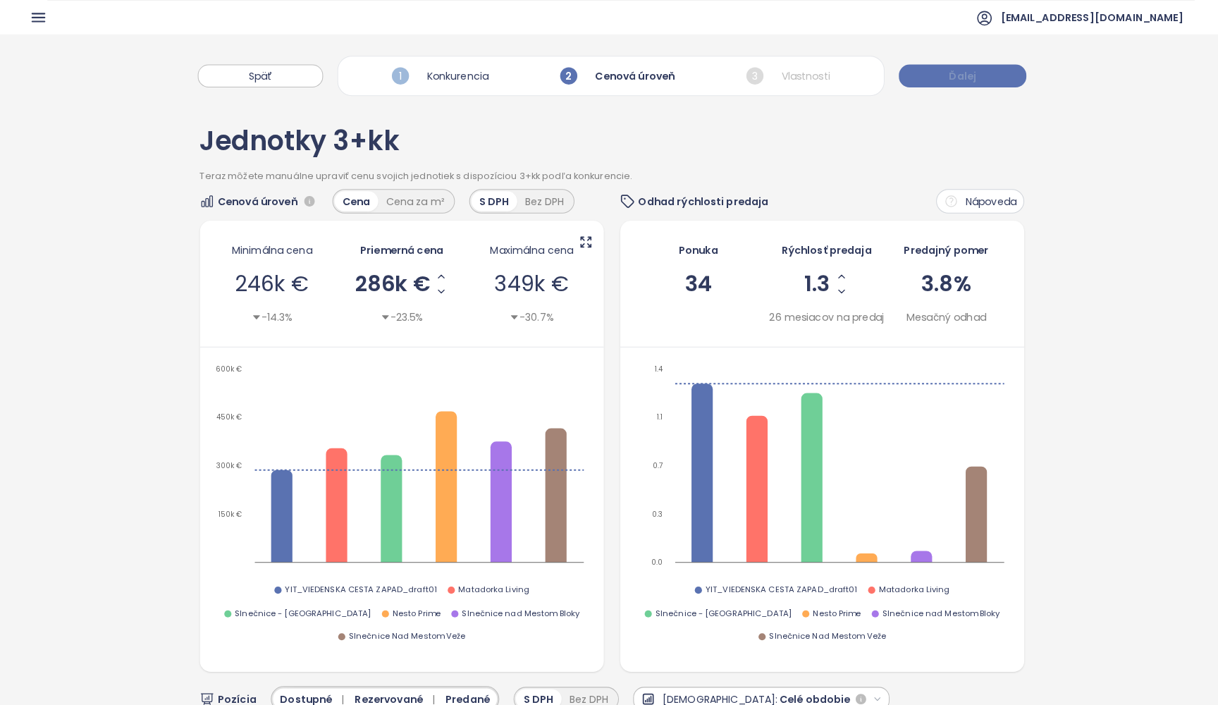
click at [965, 73] on button "Ďalej" at bounding box center [953, 74] width 125 height 23
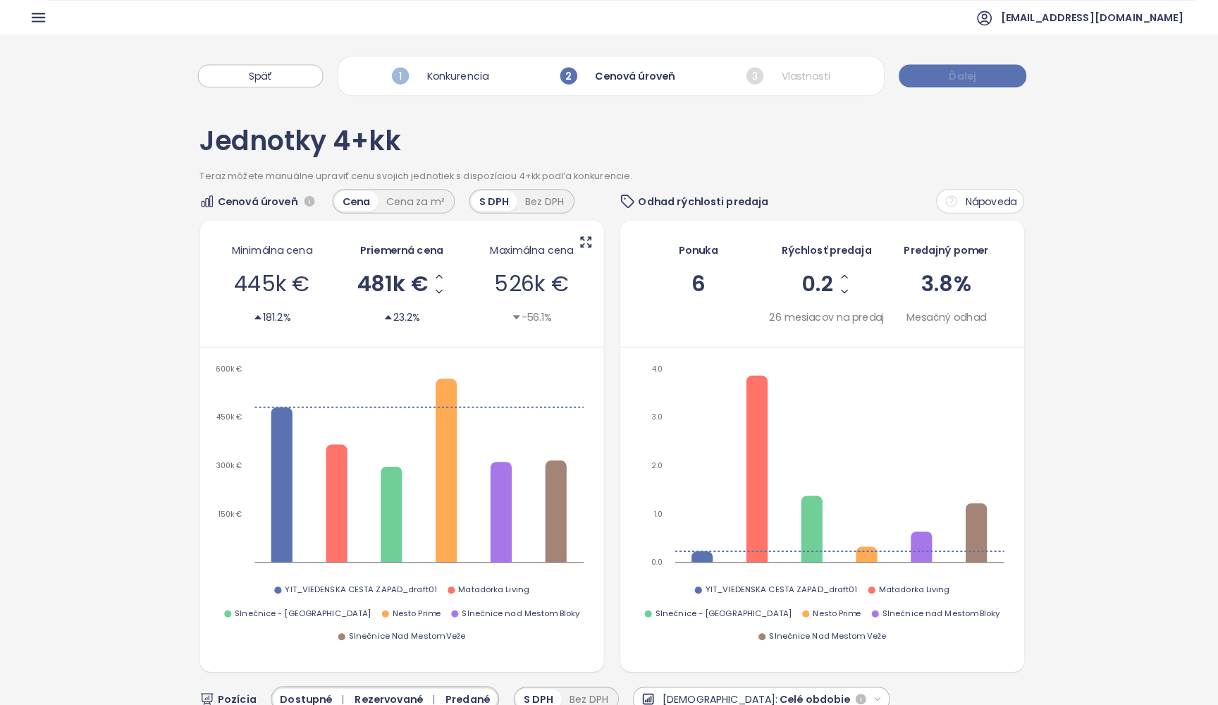
click at [965, 73] on button "Ďalej" at bounding box center [953, 74] width 125 height 23
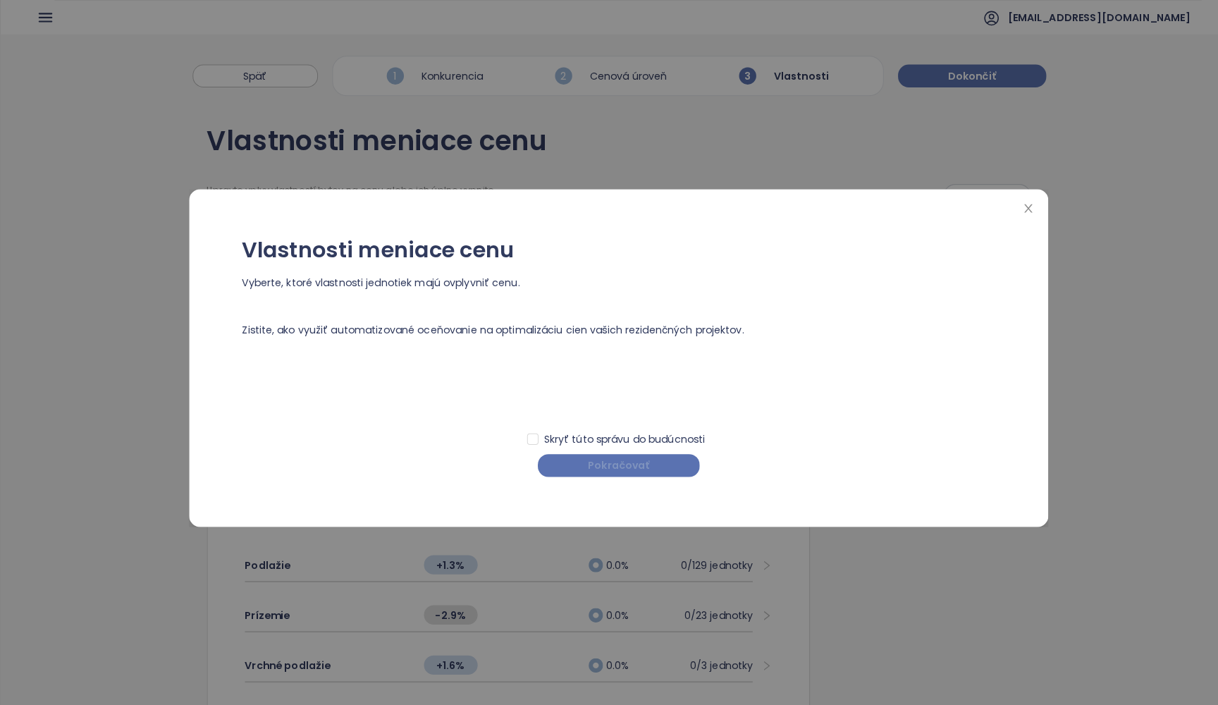
click at [625, 447] on button "Pokračovať" at bounding box center [608, 458] width 159 height 23
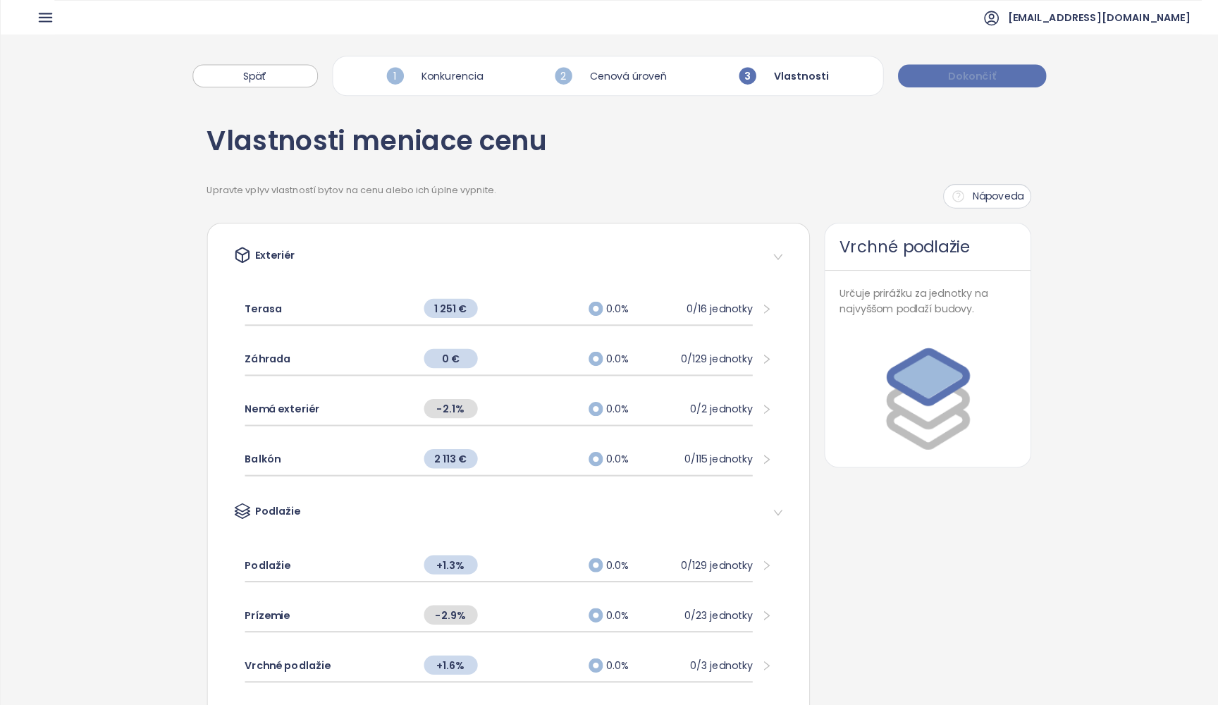
click at [946, 70] on span "Dokončiť" at bounding box center [956, 75] width 47 height 16
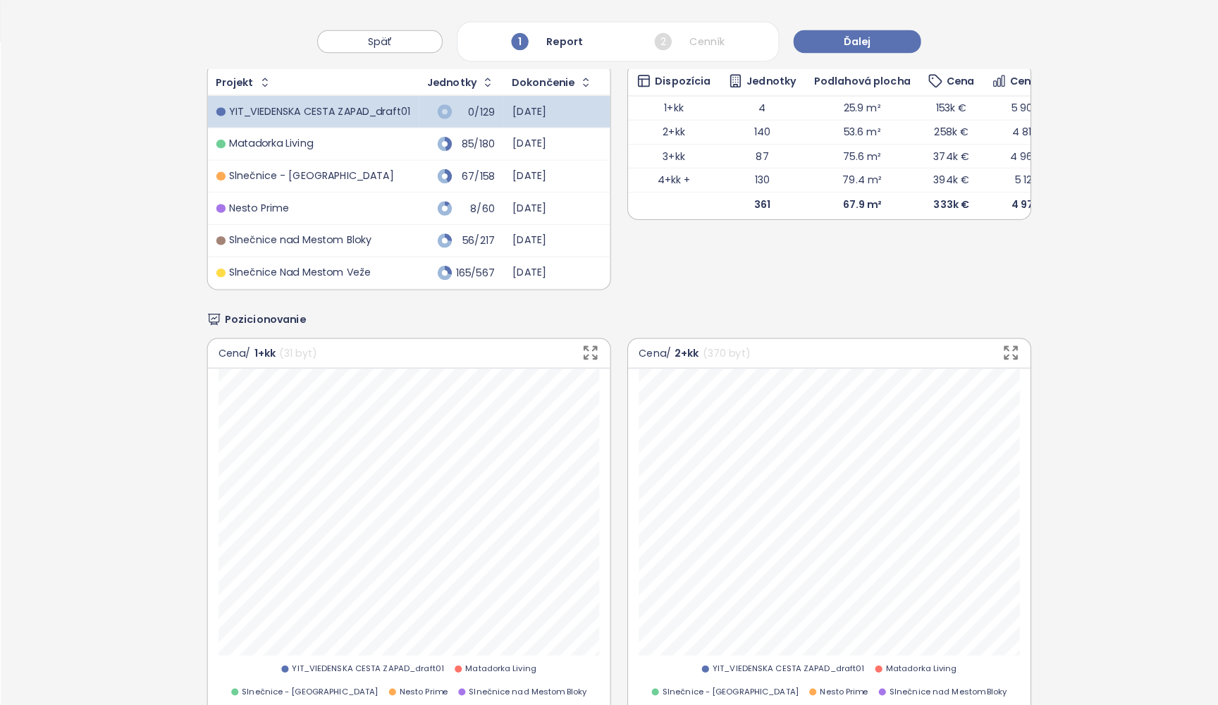
scroll to position [660, 0]
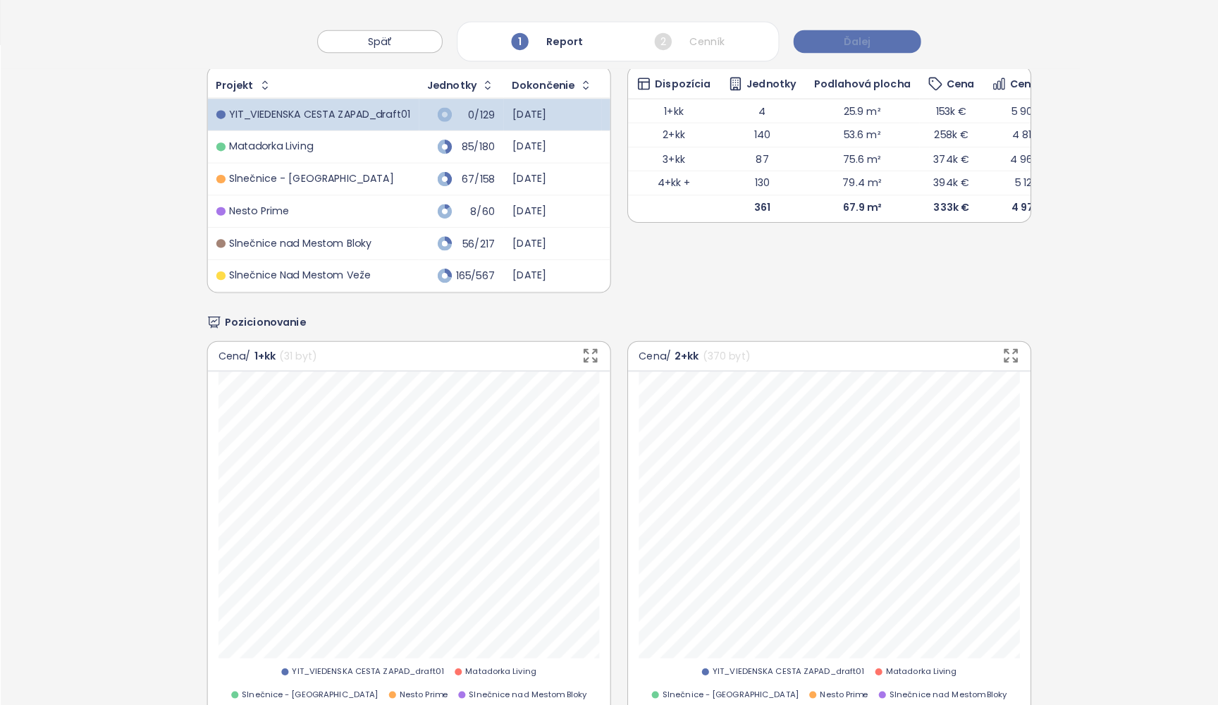
click at [853, 37] on span "Ďalej" at bounding box center [843, 41] width 27 height 16
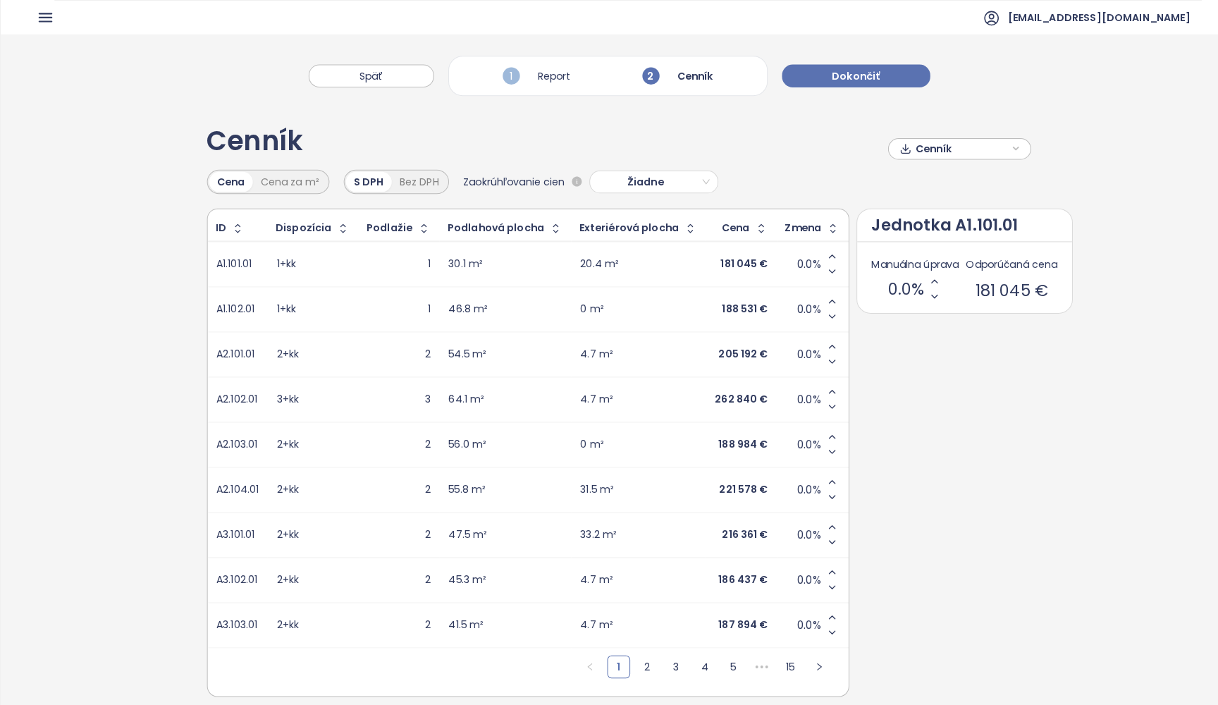
scroll to position [0, 0]
click at [857, 77] on span "Dokončiť" at bounding box center [842, 75] width 47 height 16
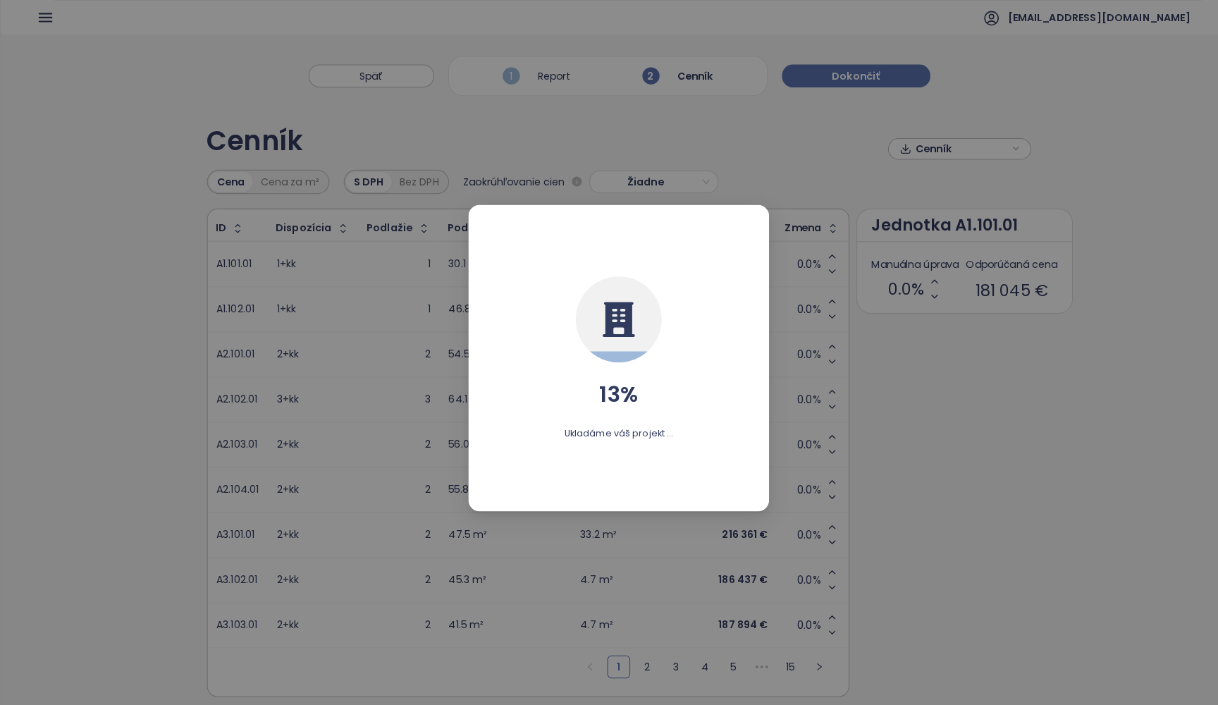
drag, startPoint x: 826, startPoint y: 77, endPoint x: 813, endPoint y: 75, distance: 12.8
click at [813, 75] on div "13 % Ukladáme váš projekt ..." at bounding box center [609, 352] width 1218 height 705
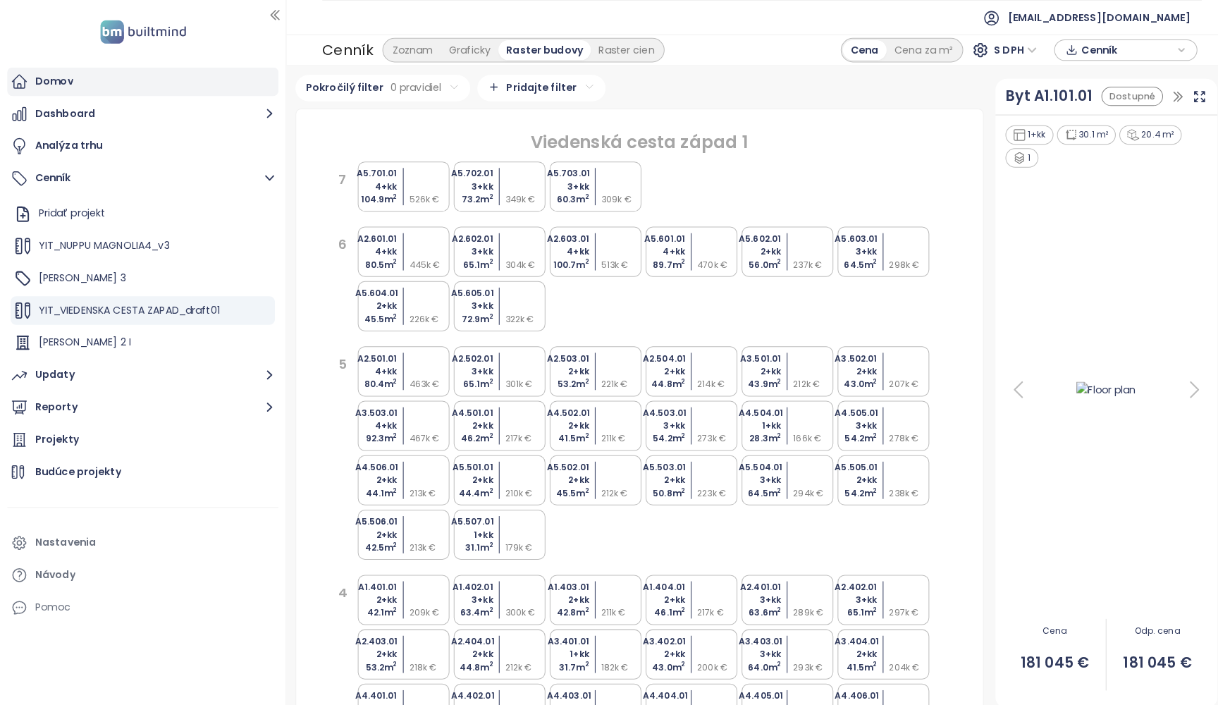
click at [45, 89] on div "Domov" at bounding box center [53, 80] width 37 height 18
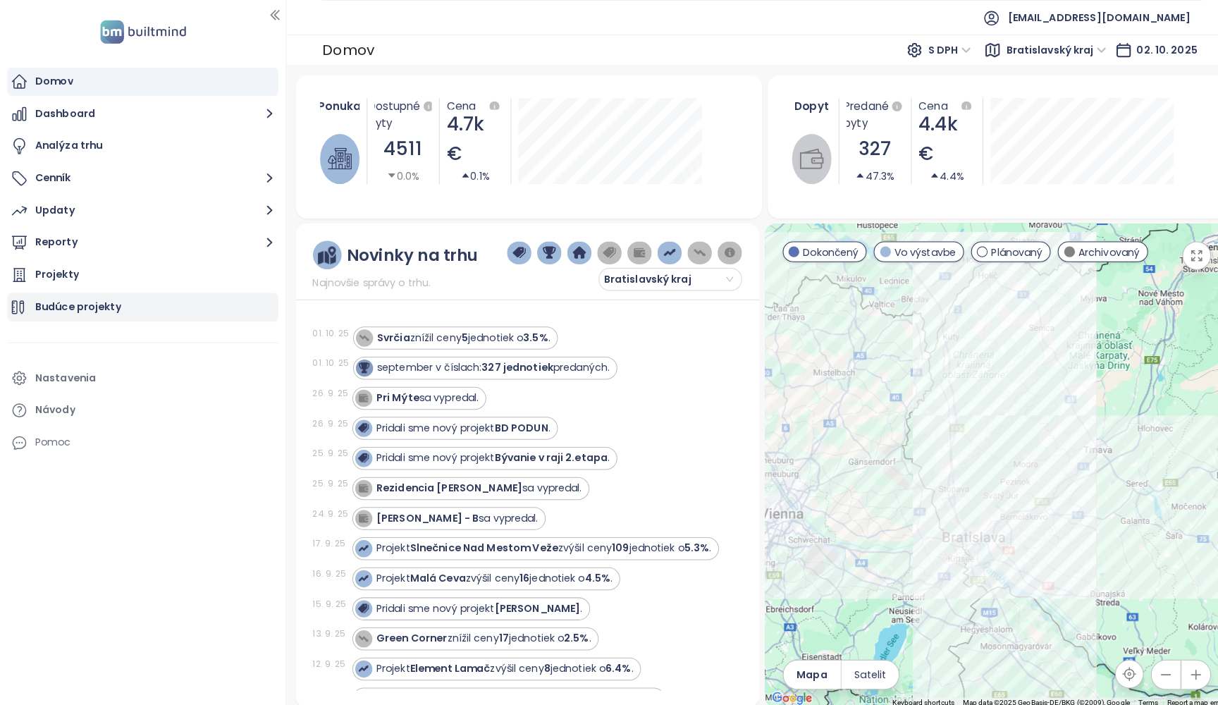
click at [68, 309] on div "Budúce projekty" at bounding box center [77, 302] width 85 height 18
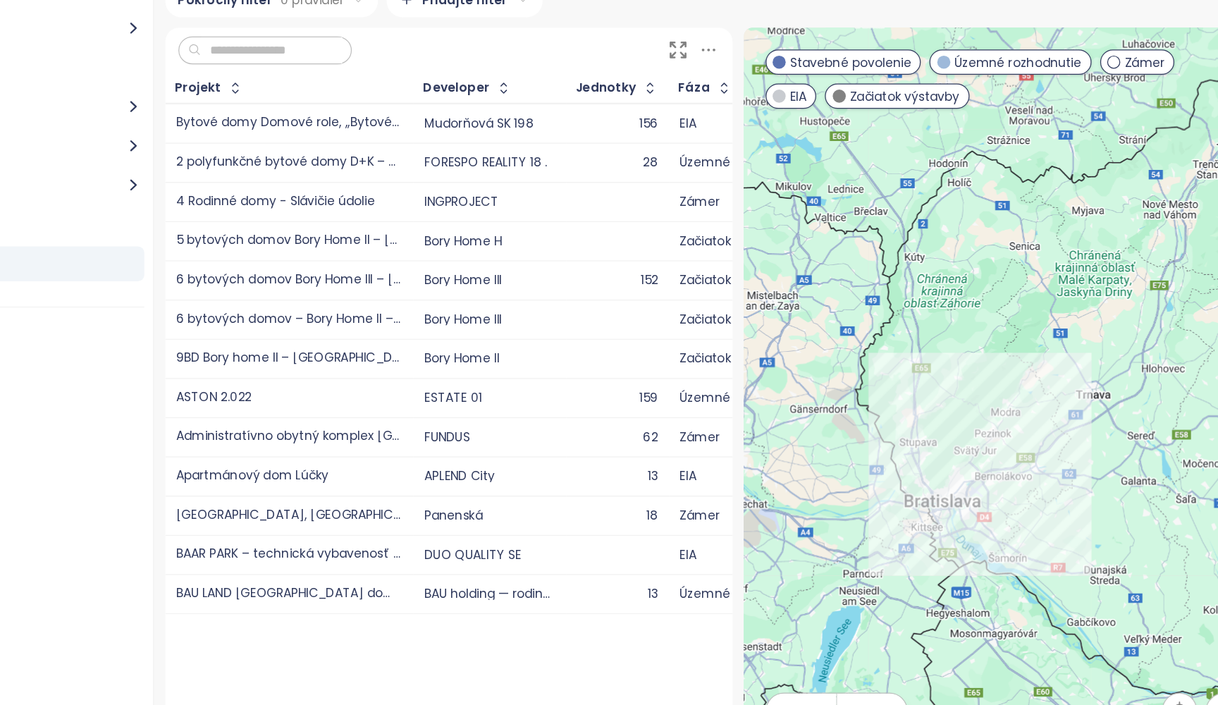
click at [446, 586] on div "1 2 3 4 5 ••• 32" at bounding box center [520, 641] width 459 height 111
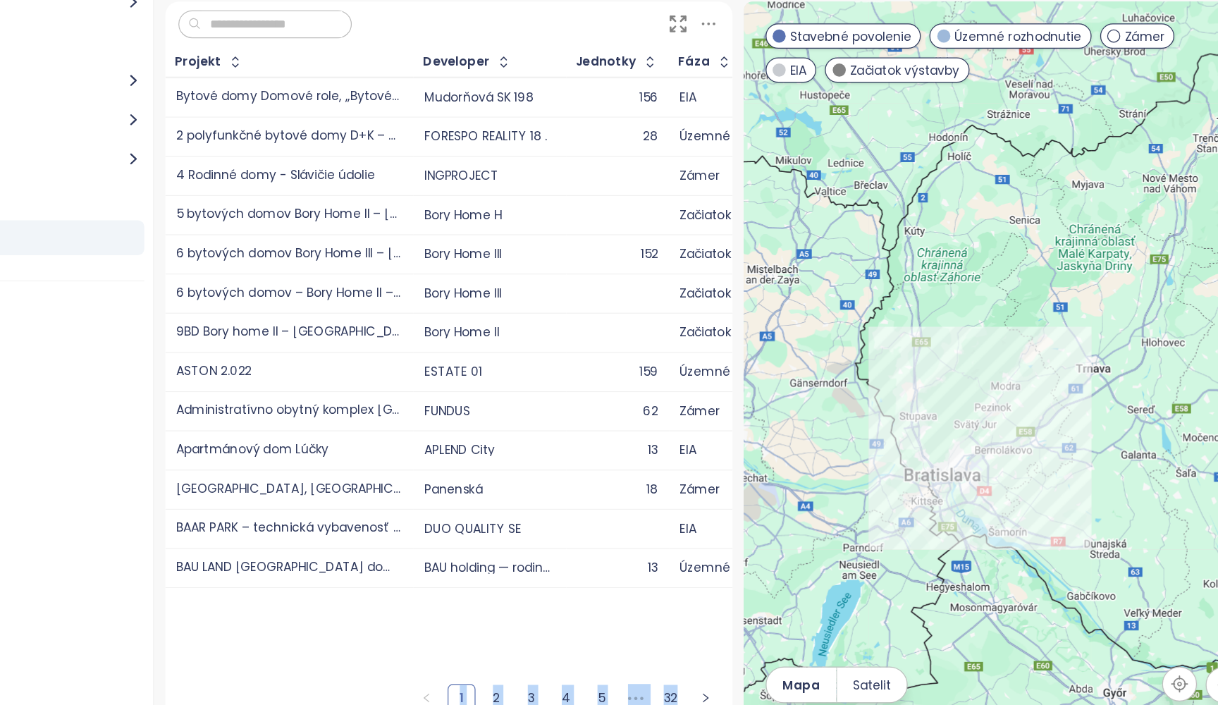
drag, startPoint x: 446, startPoint y: 557, endPoint x: 386, endPoint y: 569, distance: 61.2
click at [386, 569] on div "Pokročilý filter 0 pravidiel Pridajte filter Projekt Developer Jednotky Fáza Ka…" at bounding box center [750, 386] width 936 height 637
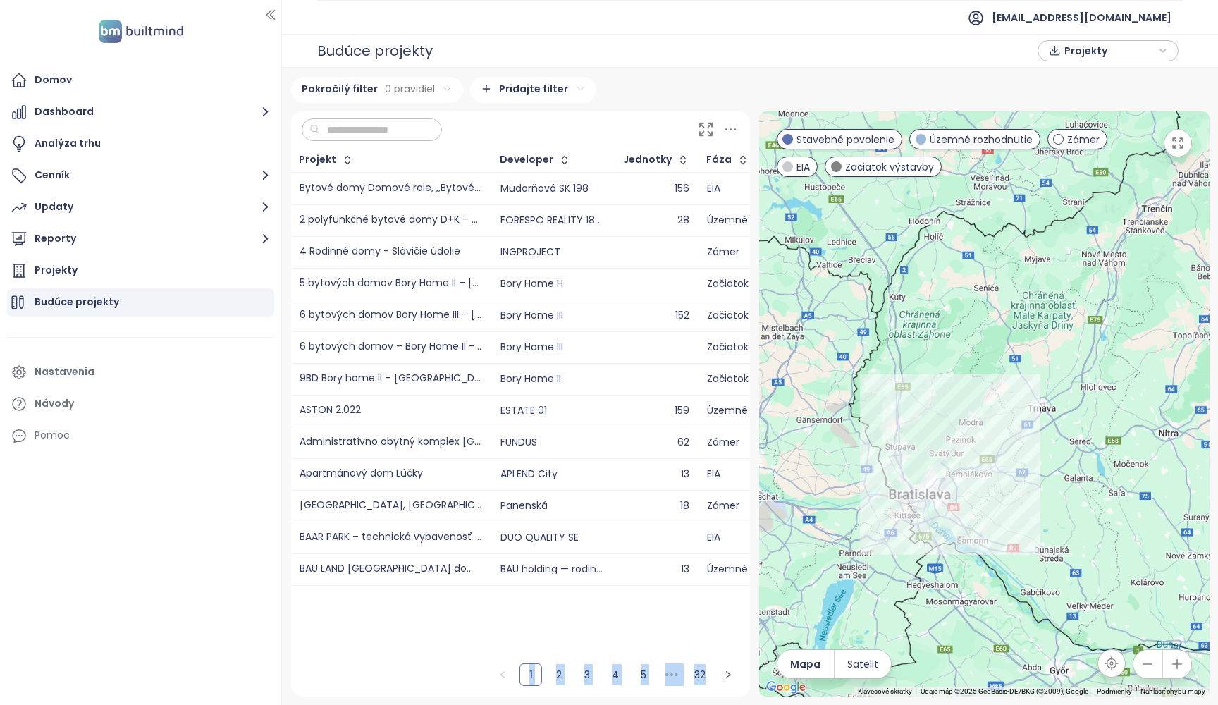
click at [1182, 152] on button "button" at bounding box center [1177, 143] width 28 height 28
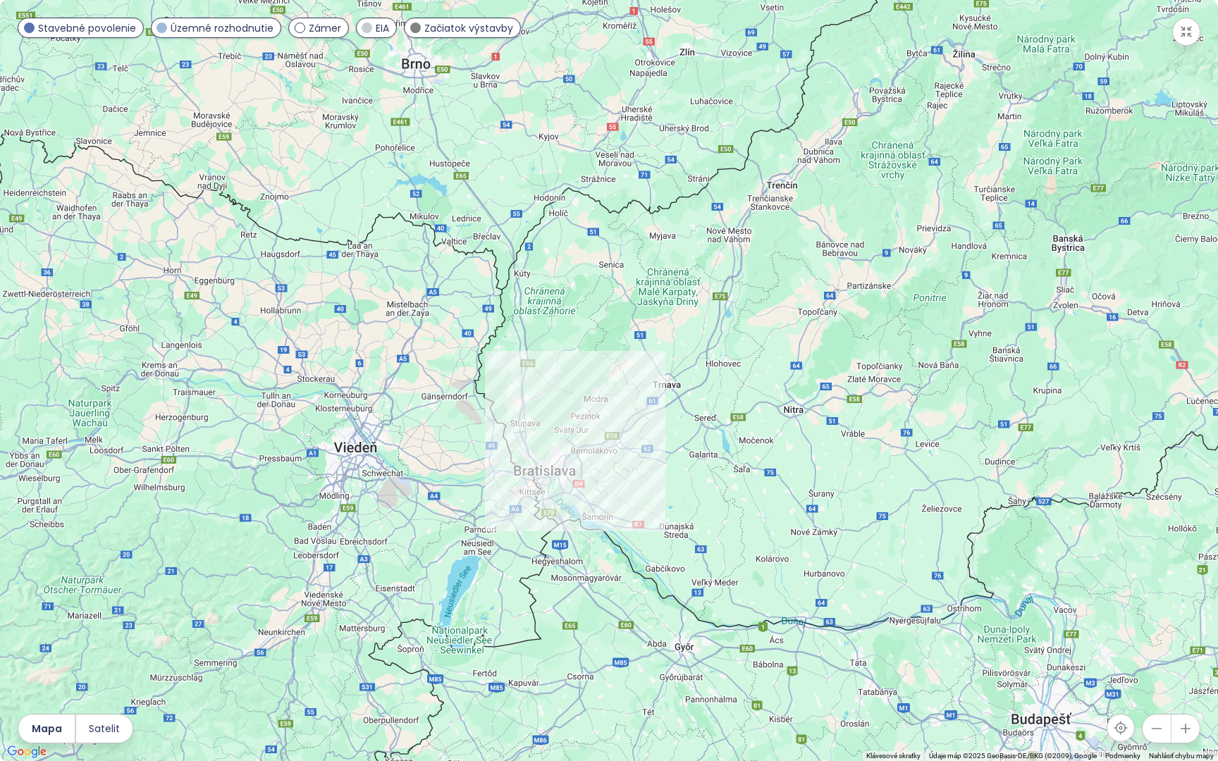
click at [586, 467] on div at bounding box center [609, 380] width 1218 height 761
click at [1183, 704] on button "button" at bounding box center [1185, 729] width 28 height 28
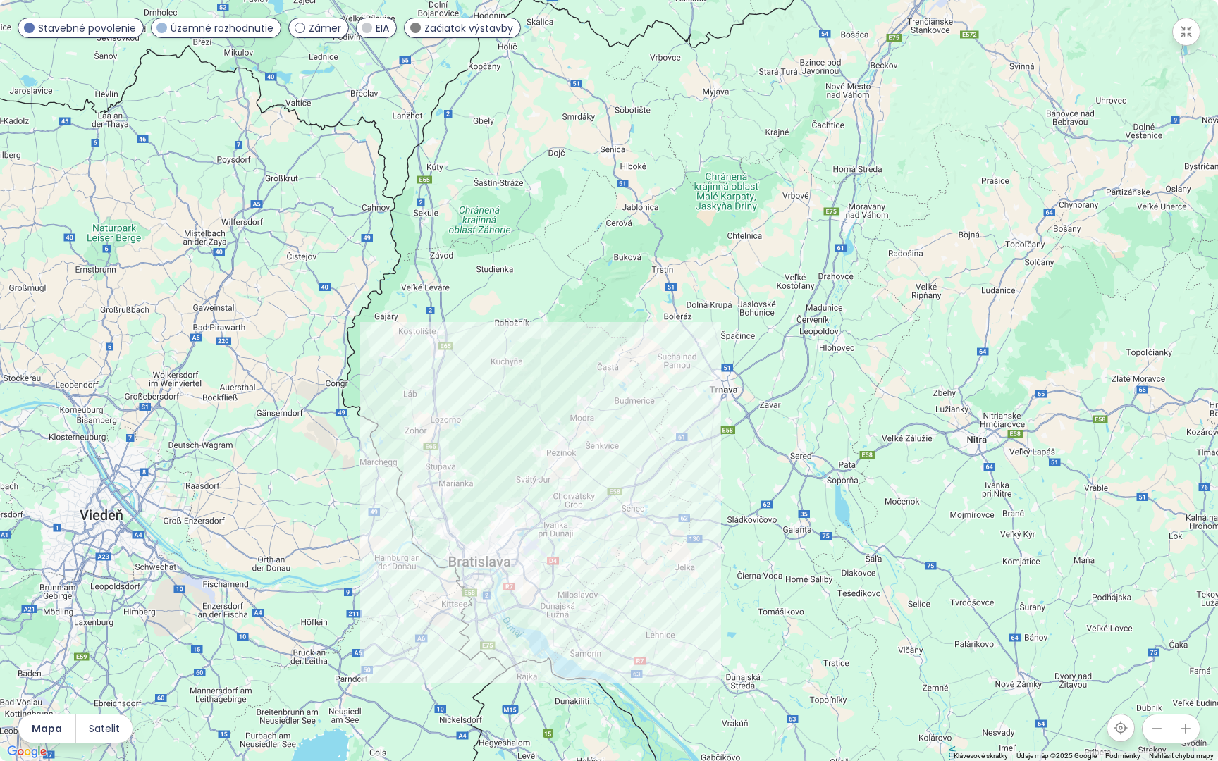
click at [1183, 704] on button "button" at bounding box center [1185, 729] width 28 height 28
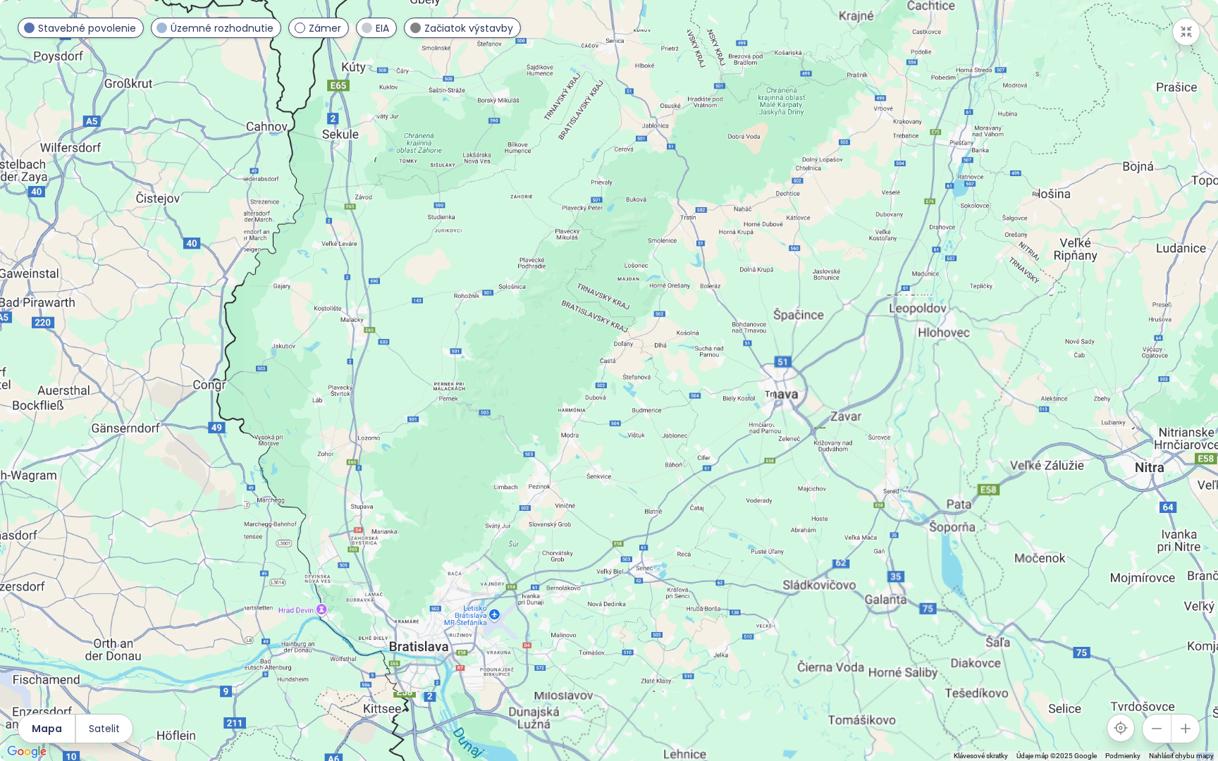
click at [1183, 704] on icon "button" at bounding box center [1185, 729] width 14 height 14
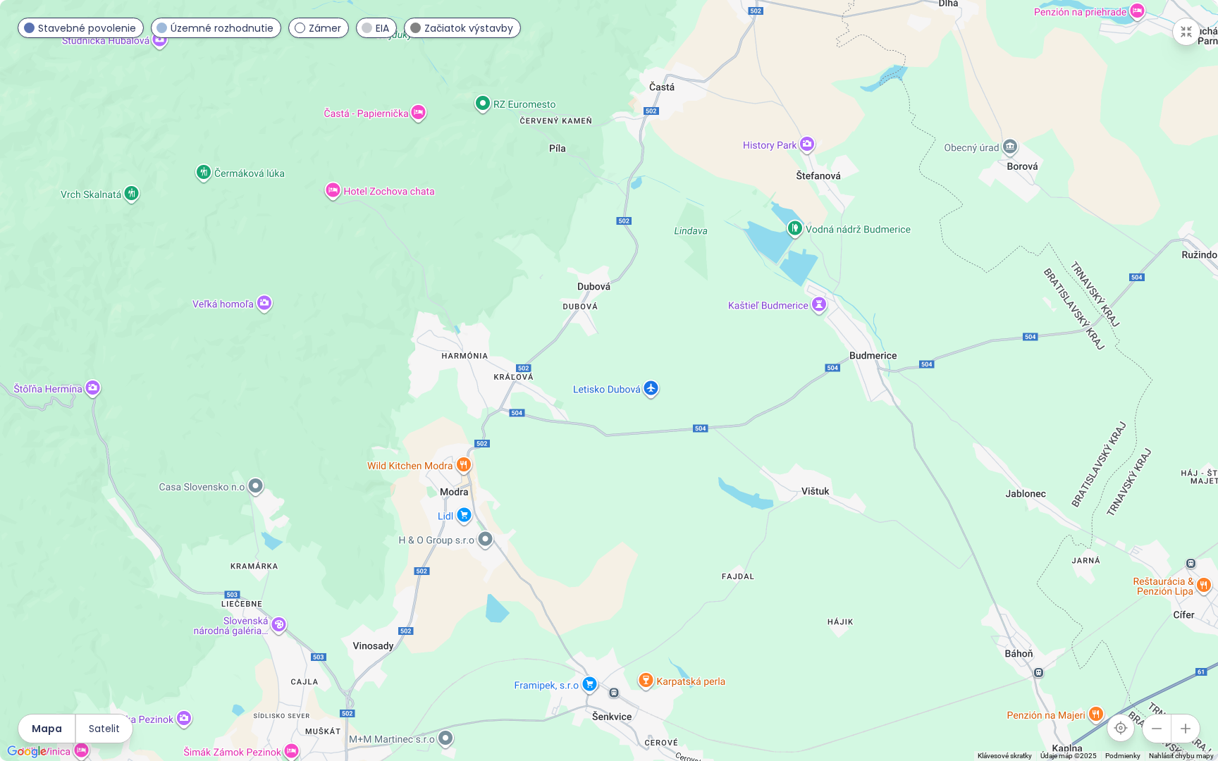
drag, startPoint x: 414, startPoint y: 554, endPoint x: 713, endPoint y: 165, distance: 490.9
click at [713, 165] on div at bounding box center [609, 380] width 1218 height 761
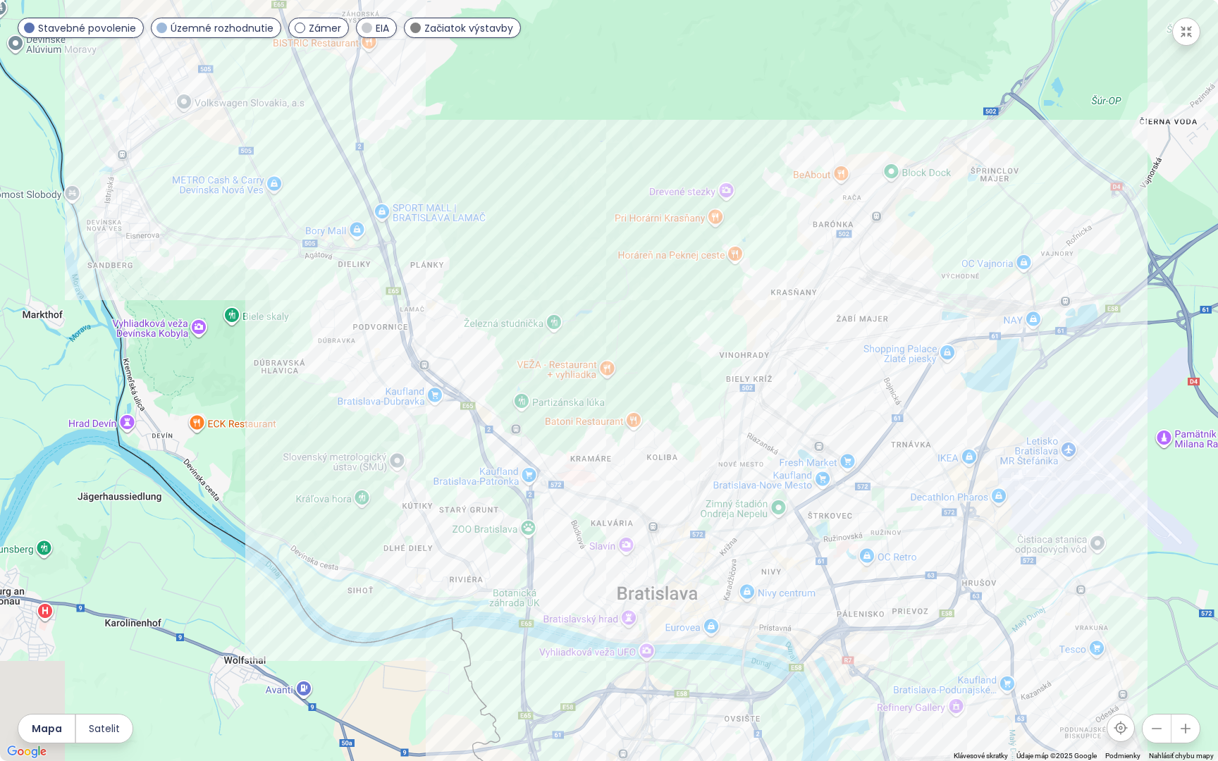
drag, startPoint x: 529, startPoint y: 403, endPoint x: 495, endPoint y: 157, distance: 248.3
click at [495, 157] on div at bounding box center [609, 380] width 1218 height 761
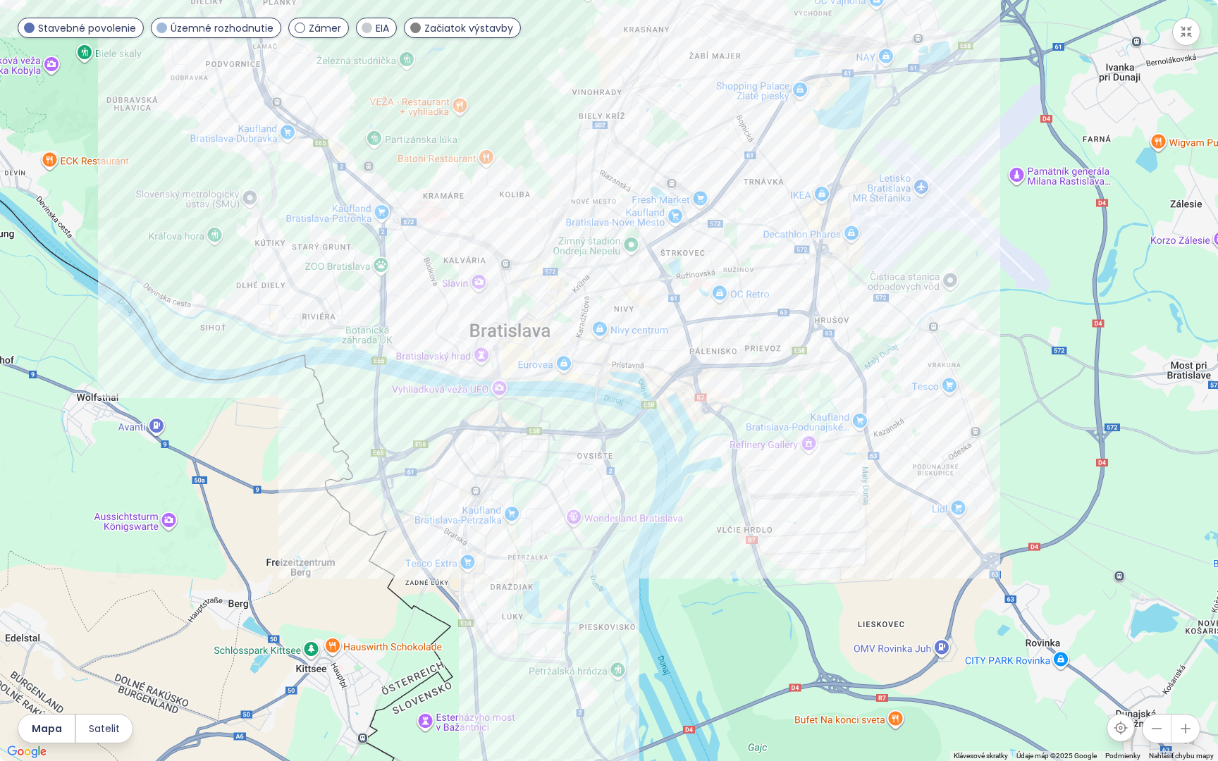
click at [1184, 704] on icon "button" at bounding box center [1185, 729] width 14 height 14
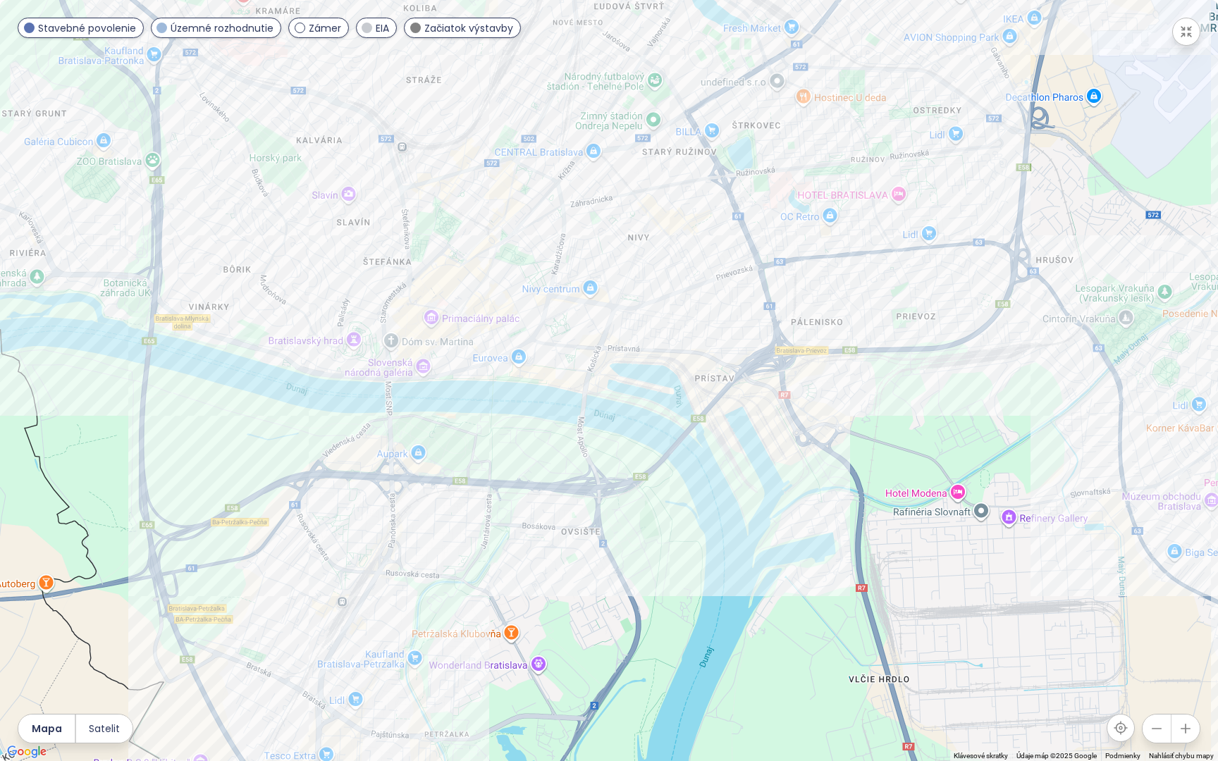
click at [1184, 704] on icon "button" at bounding box center [1185, 729] width 14 height 14
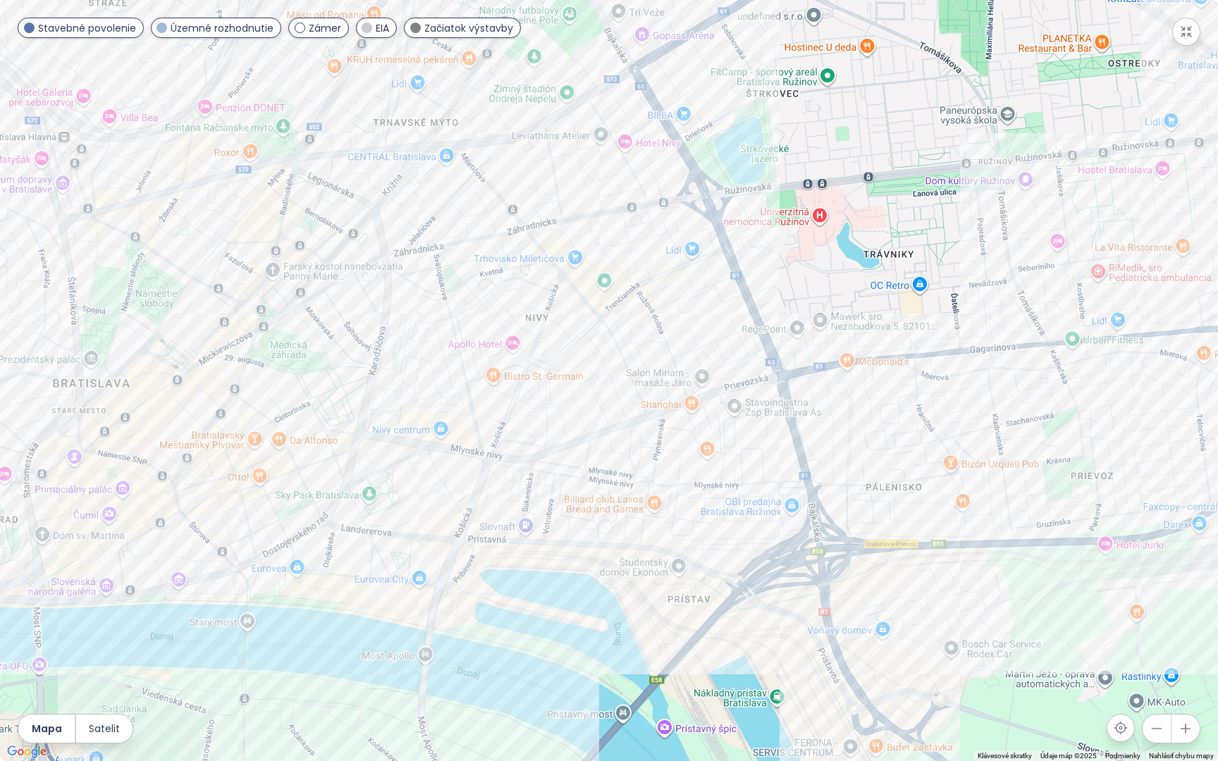
drag, startPoint x: 691, startPoint y: 180, endPoint x: 538, endPoint y: 423, distance: 287.2
click at [538, 422] on div at bounding box center [609, 380] width 1218 height 761
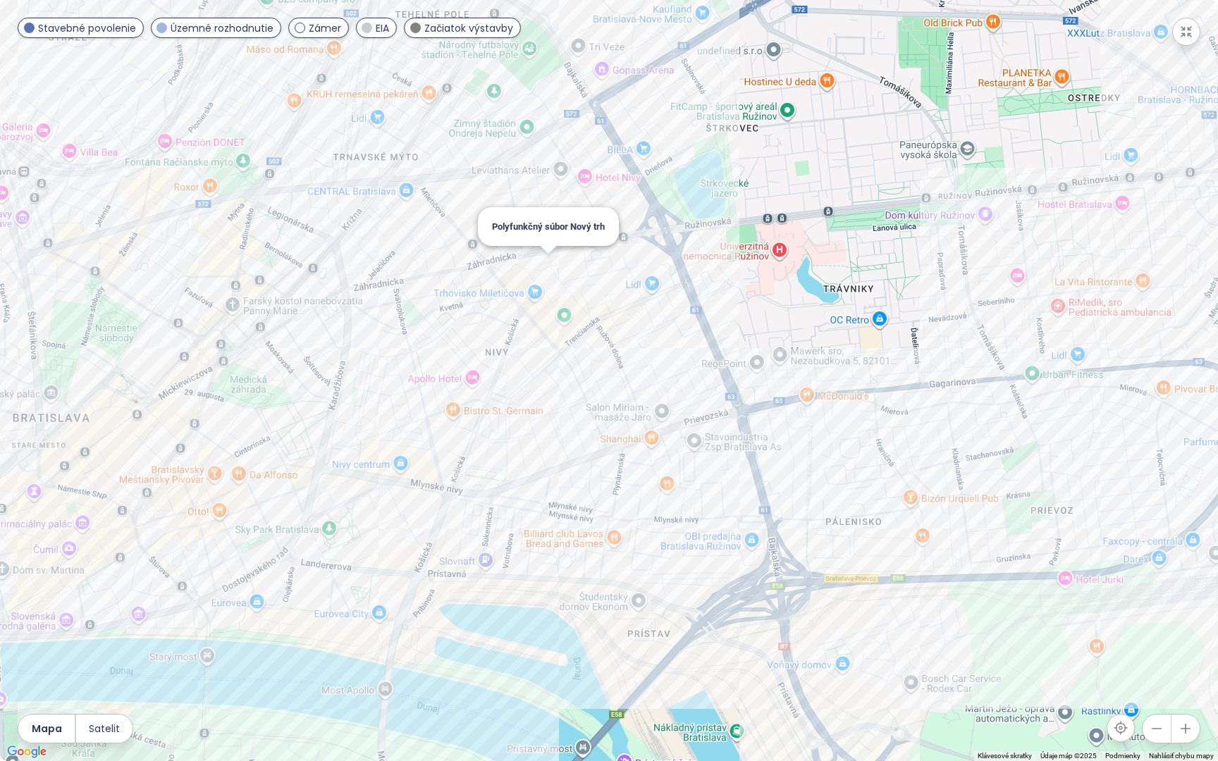
click at [552, 268] on div "Polyfunkčný súbor Nový trh" at bounding box center [609, 380] width 1218 height 761
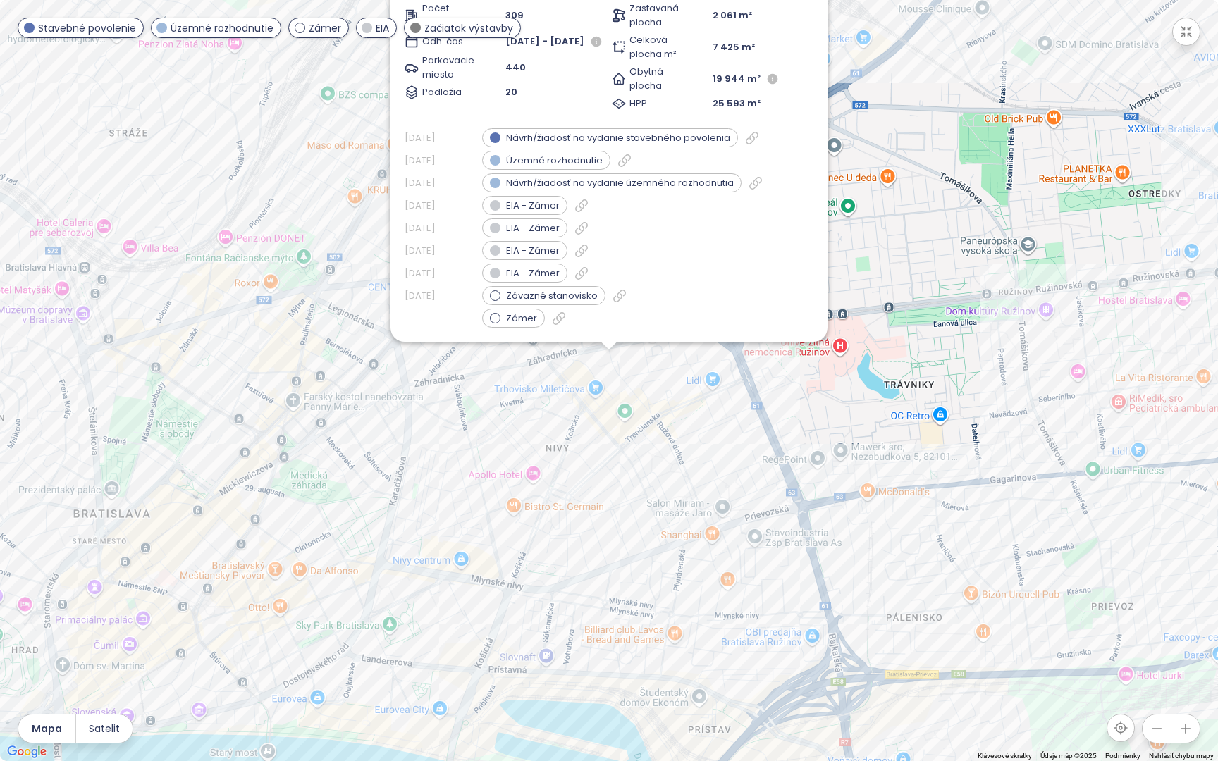
click at [629, 386] on div "Polyfunkčný súbor Nový trh Územné rozhodnutie ulica [GEOGRAPHIC_DATA], [GEOGRAP…" at bounding box center [609, 380] width 1218 height 761
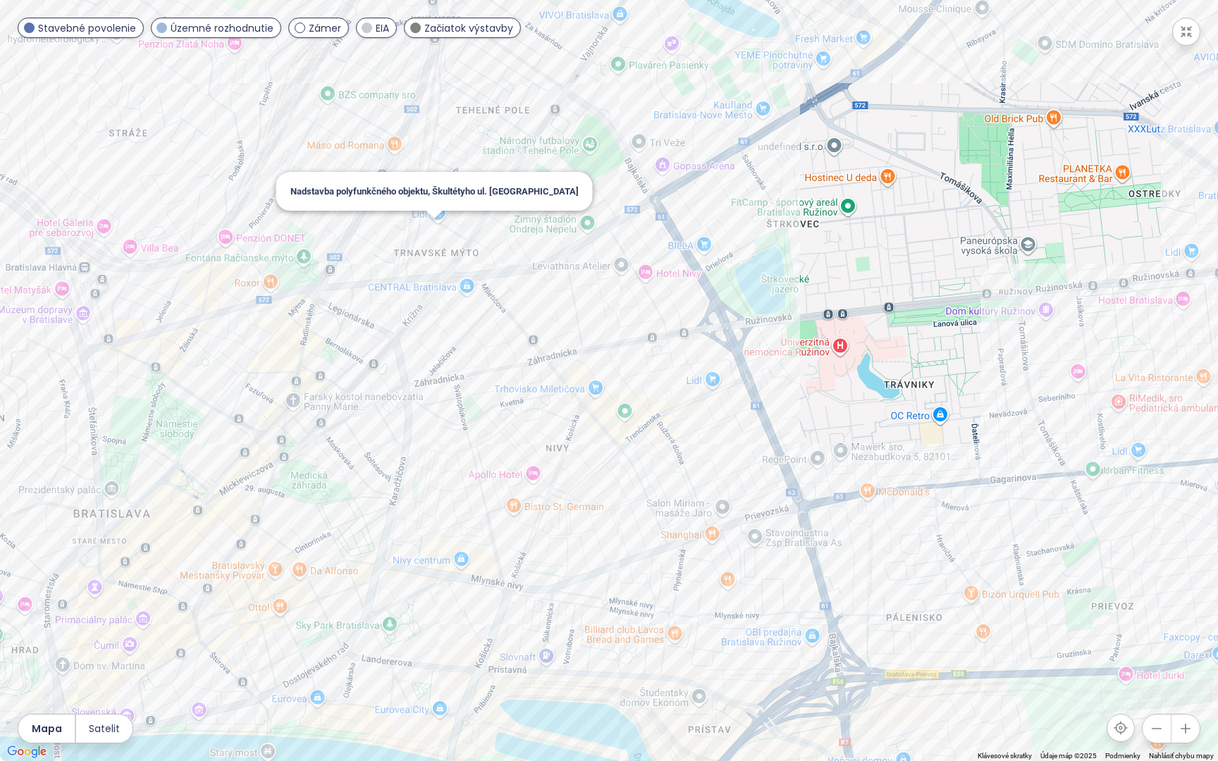
click at [436, 231] on div "Nadstavba polyfunkčného objektu, Škultétyho ul. [GEOGRAPHIC_DATA]" at bounding box center [609, 380] width 1218 height 761
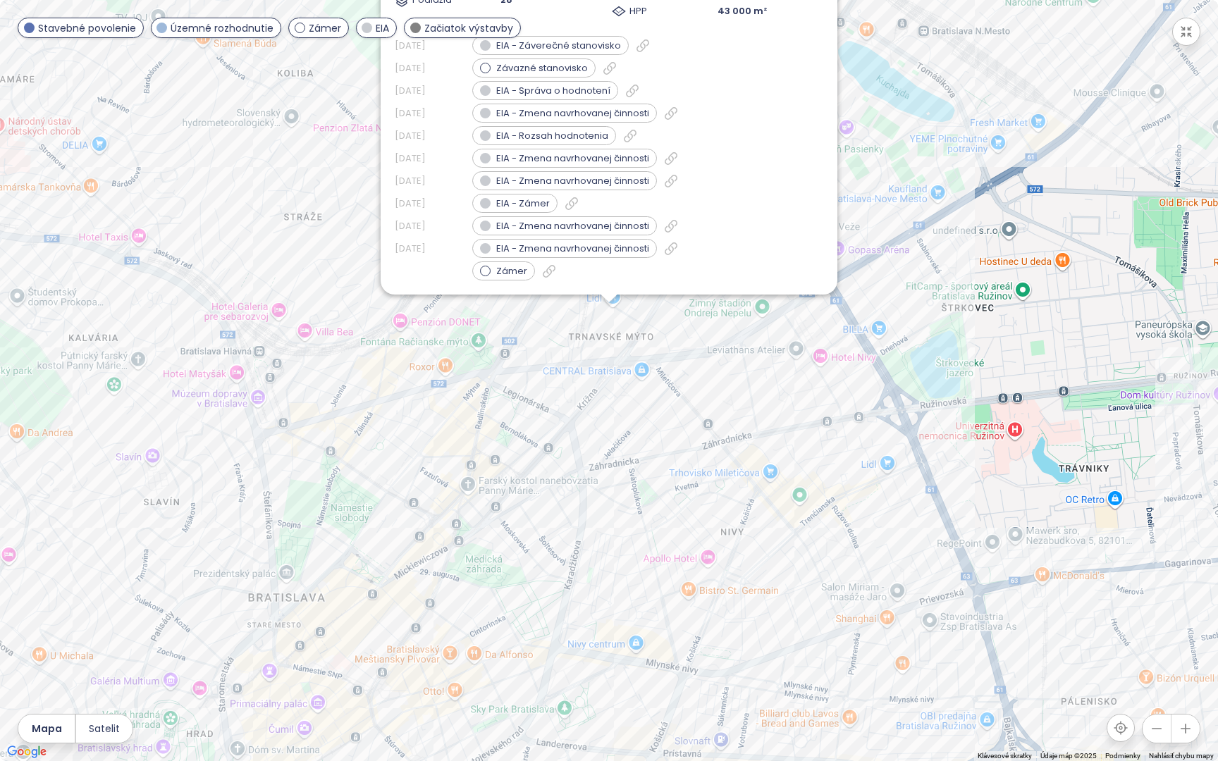
click at [326, 254] on div "Nadstavba polyfunkčného objektu, Škultétyho ul. [GEOGRAPHIC_DATA] EIA [GEOGRAPH…" at bounding box center [609, 380] width 1218 height 761
